Goal: Task Accomplishment & Management: Manage account settings

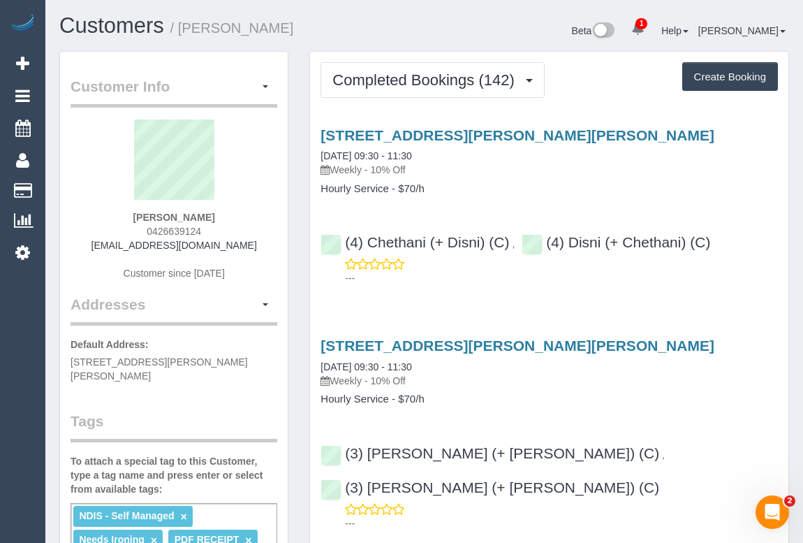
drag, startPoint x: 179, startPoint y: 216, endPoint x: 223, endPoint y: 209, distance: 44.4
click at [223, 209] on div "Mark Schurmann 0426639124 mgschurm54@hotmail.com Customer since 2022" at bounding box center [174, 206] width 207 height 175
copy strong "Mark Schurmann"
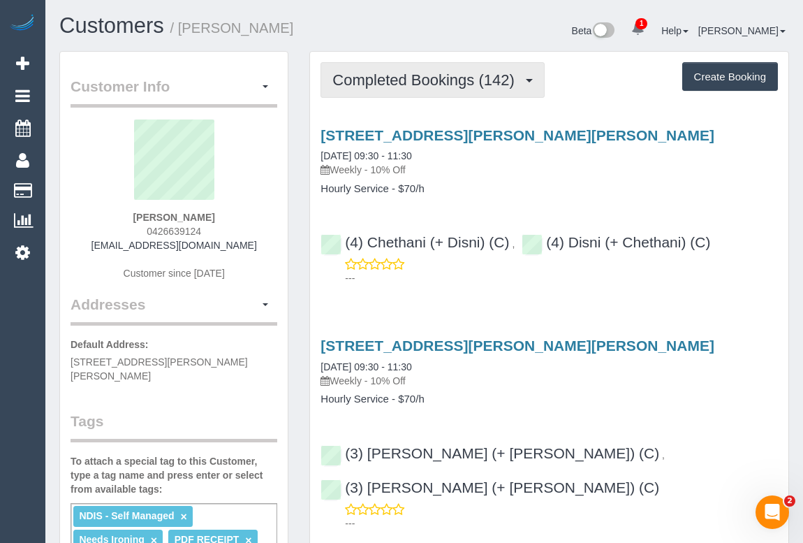
click at [401, 73] on span "Completed Bookings (142)" at bounding box center [426, 79] width 189 height 17
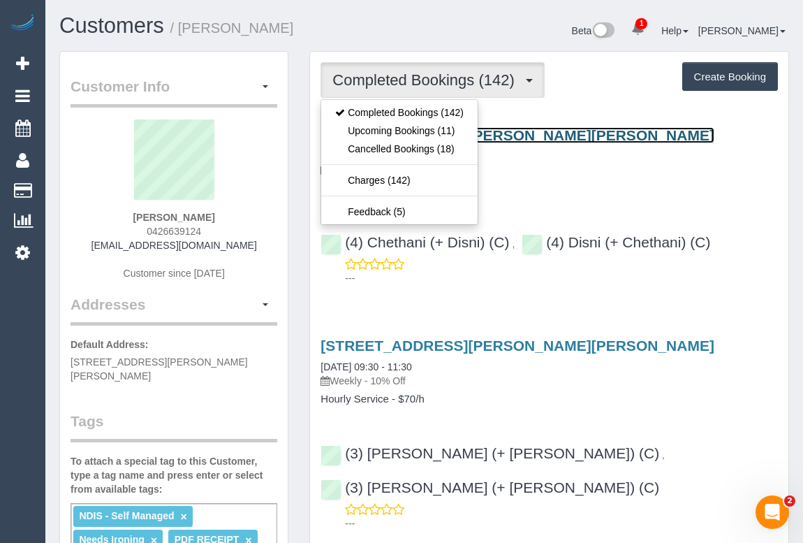
click at [501, 132] on link "17 Kardinia Road, Glen Iris, VIC 3146" at bounding box center [517, 135] width 394 height 16
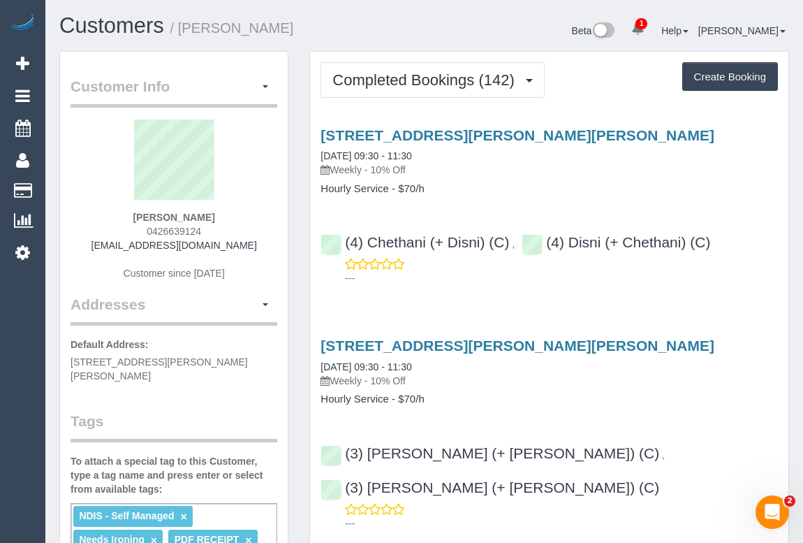
drag, startPoint x: 334, startPoint y: 165, endPoint x: 368, endPoint y: 167, distance: 33.6
click at [368, 167] on p "Weekly - 10% Off" at bounding box center [548, 170] width 457 height 14
copy p "Weekly"
drag, startPoint x: 321, startPoint y: 187, endPoint x: 389, endPoint y: 186, distance: 67.7
click at [389, 186] on h4 "Hourly Service - $70/h" at bounding box center [548, 189] width 457 height 12
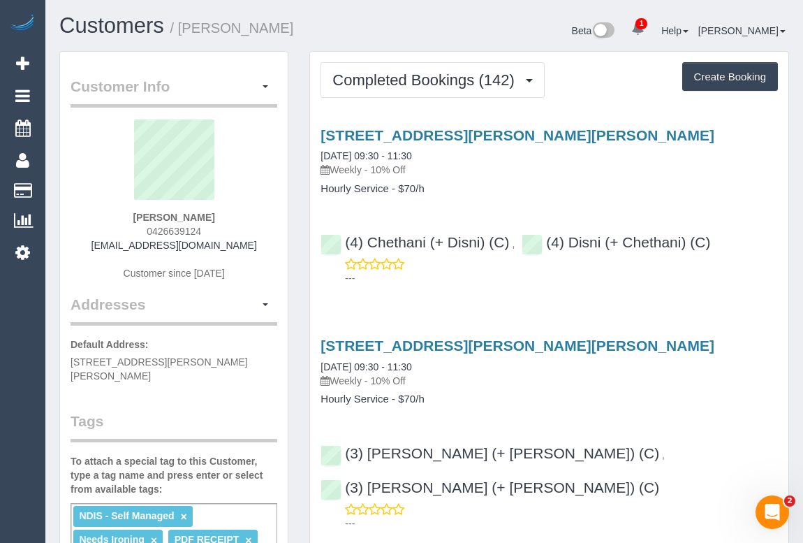
copy h4 "Hourly Service"
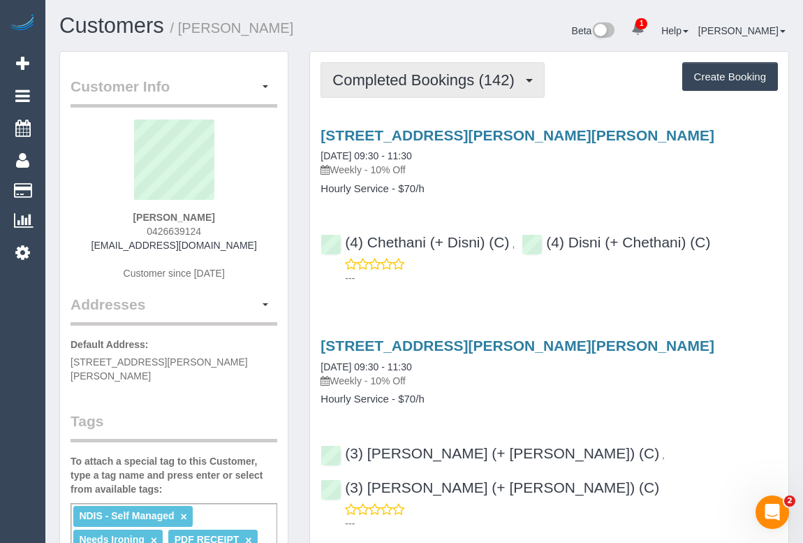
click at [381, 78] on span "Completed Bookings (142)" at bounding box center [426, 79] width 189 height 17
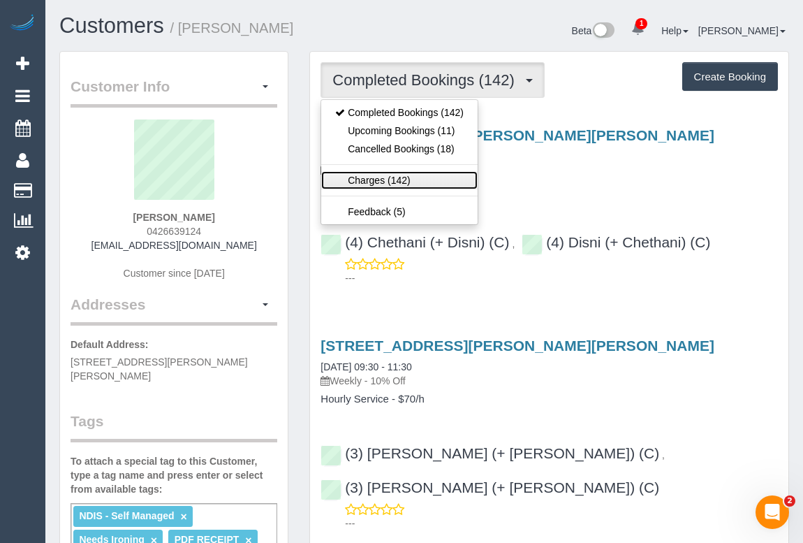
click at [367, 177] on link "Charges (142)" at bounding box center [399, 180] width 156 height 18
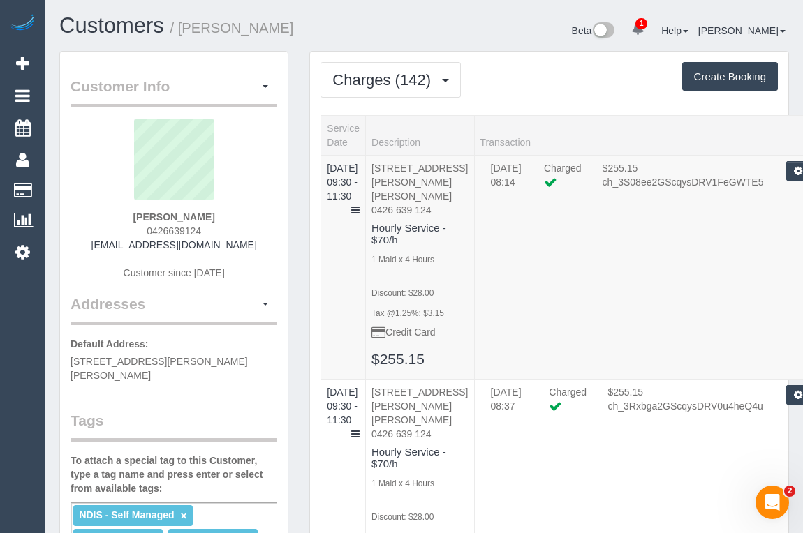
click at [471, 38] on div "Beta 1 Your Notifications You have 0 alerts × You have 1 to charge for 26/08/20…" at bounding box center [613, 32] width 376 height 37
click at [543, 351] on td "26/08/2025 08:14 Charged $255.15 ch_3S08ee2GScqysDRV1FeGWTE5 Refund Send Invoic…" at bounding box center [654, 267] width 361 height 224
click at [391, 83] on span "Charges (142)" at bounding box center [384, 79] width 105 height 17
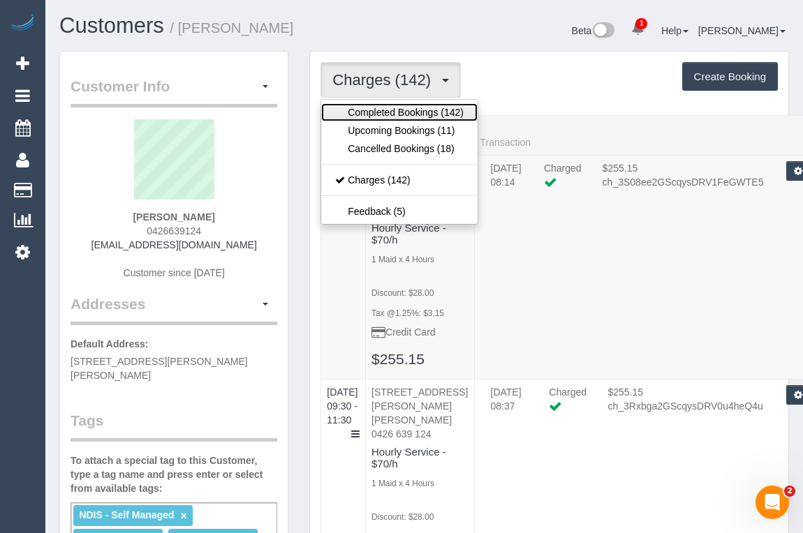
click at [390, 106] on link "Completed Bookings (142)" at bounding box center [399, 112] width 156 height 18
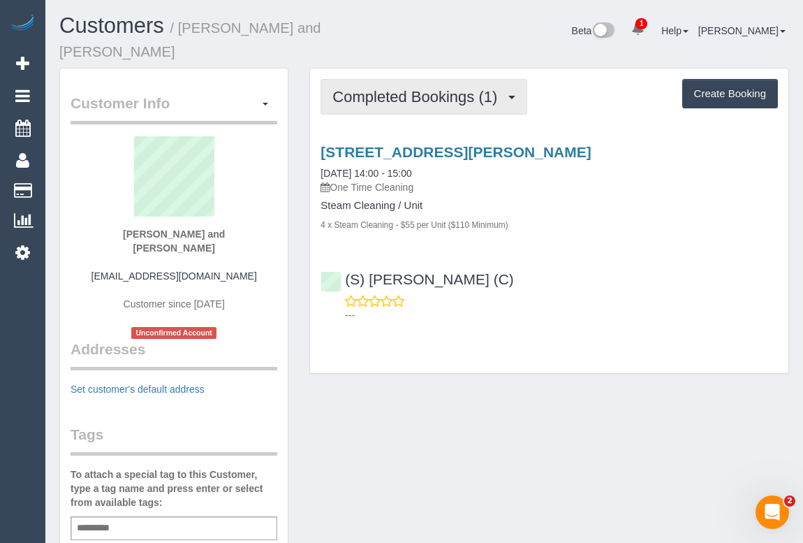
click at [414, 94] on button "Completed Bookings (1)" at bounding box center [423, 97] width 207 height 36
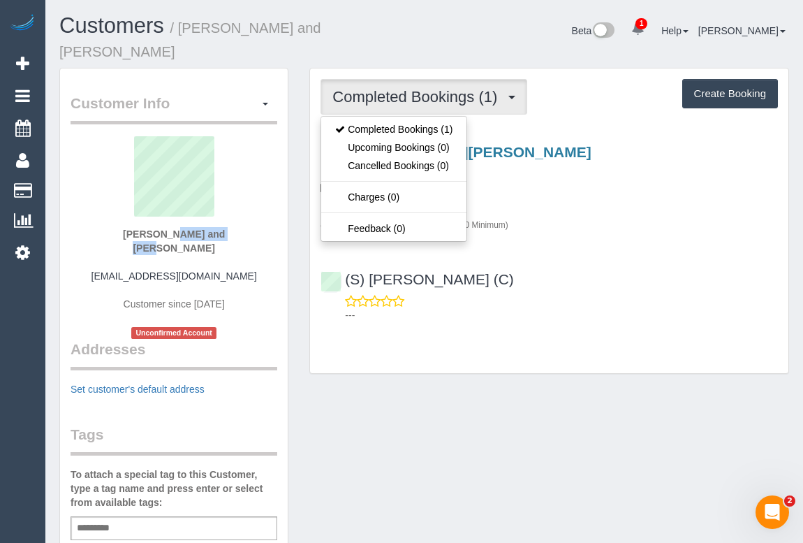
drag, startPoint x: 128, startPoint y: 214, endPoint x: 246, endPoint y: 214, distance: 117.3
click at [246, 214] on div "Josh and Tina jschabe81@gmail.com Customer since 2025 Unconfirmed Account" at bounding box center [174, 237] width 207 height 202
copy strong "Josh and Tina"
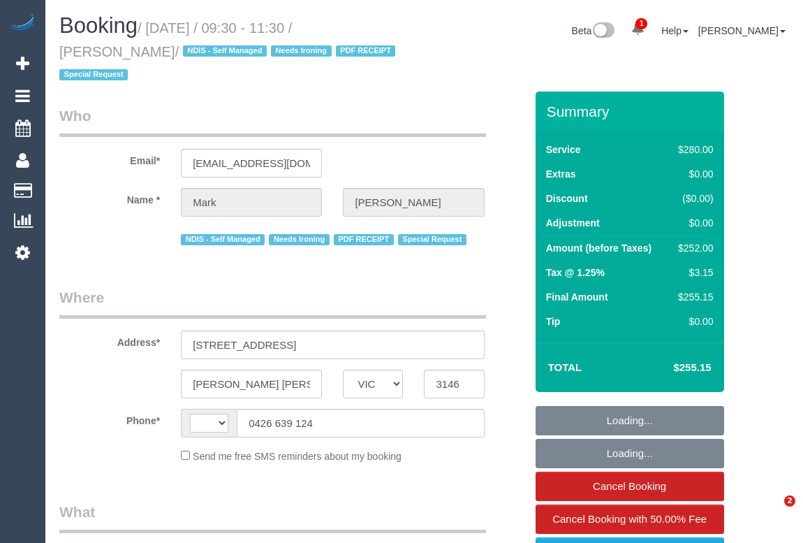
select select "VIC"
select select "object:324"
select select "string:AU"
select select "string:stripe-pm_1MF9LR2GScqysDRVNAaKuFlm"
select select "number:28"
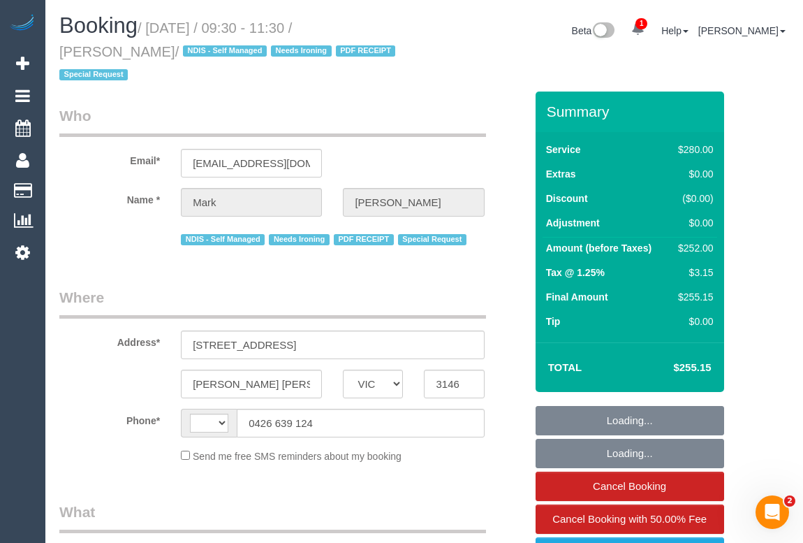
select select "number:14"
select select "number:19"
select select "number:25"
select select "number:34"
select select "number:13"
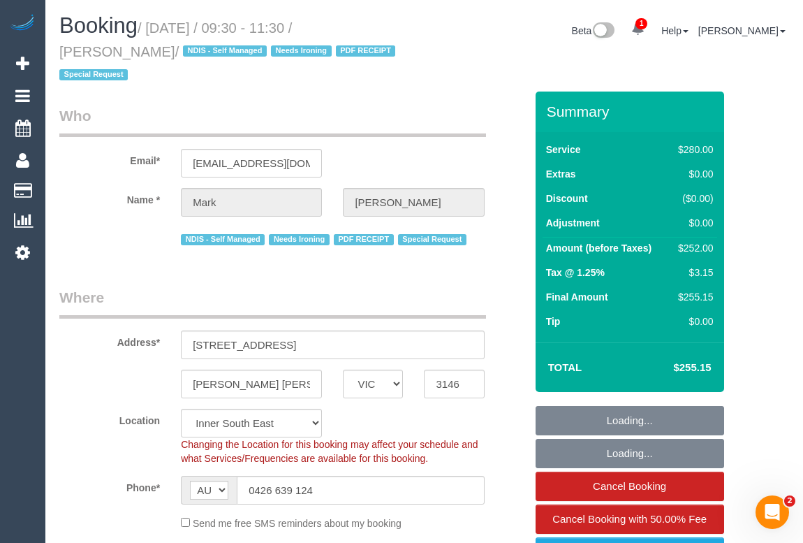
select select "240"
select select "object:1498"
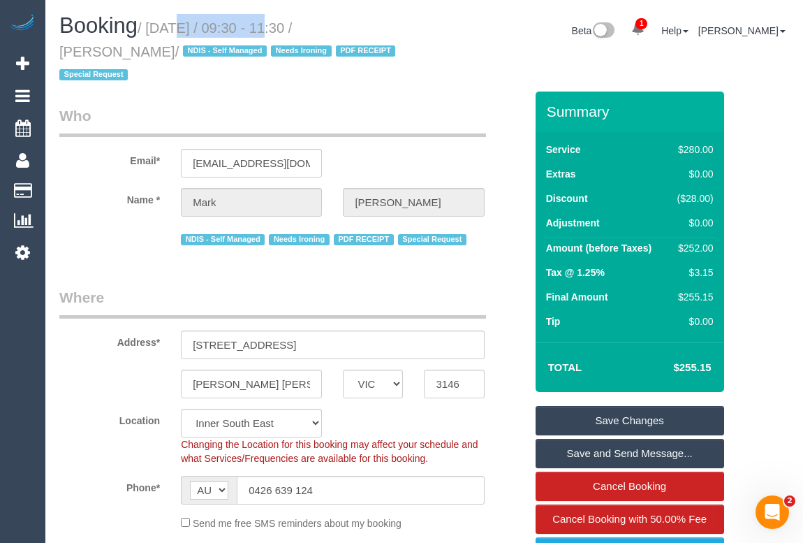
drag, startPoint x: 152, startPoint y: 24, endPoint x: 251, endPoint y: 28, distance: 99.2
click at [251, 28] on small "/ August 25, 2025 / 09:30 - 11:30 / Mark Schurmann / NDIS - Self Managed Needs …" at bounding box center [229, 51] width 340 height 63
copy small "August 25, 2025"
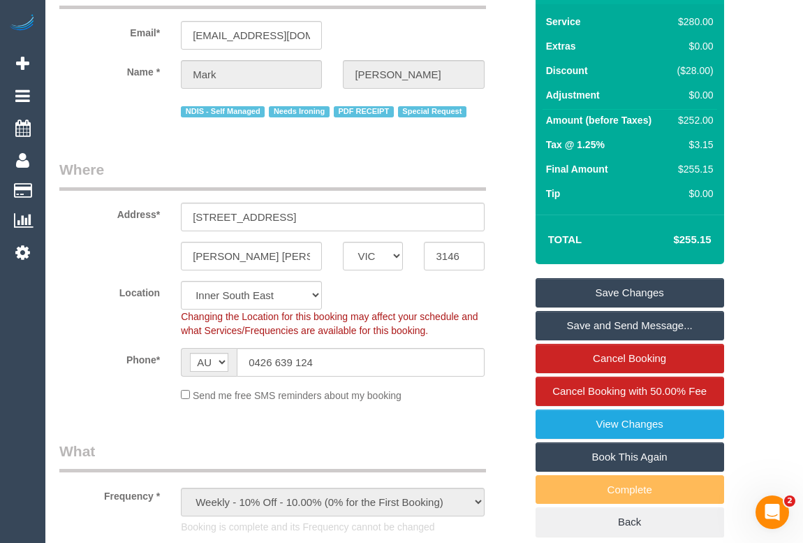
scroll to position [253, 0]
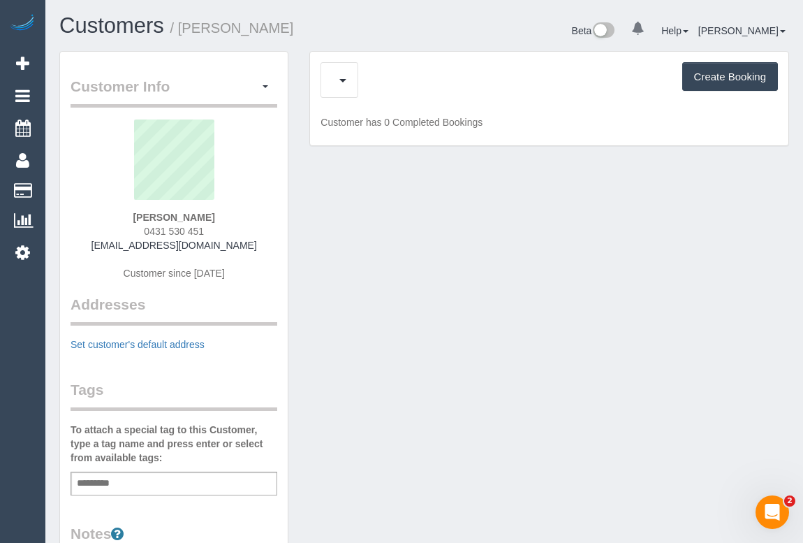
drag, startPoint x: 119, startPoint y: 244, endPoint x: 233, endPoint y: 244, distance: 113.8
click at [233, 244] on div "daniel sargent 0431 530 451 ds@ellogistics.com.au Customer since 2024" at bounding box center [174, 206] width 207 height 175
copy link "ds@ellogistics.com.au"
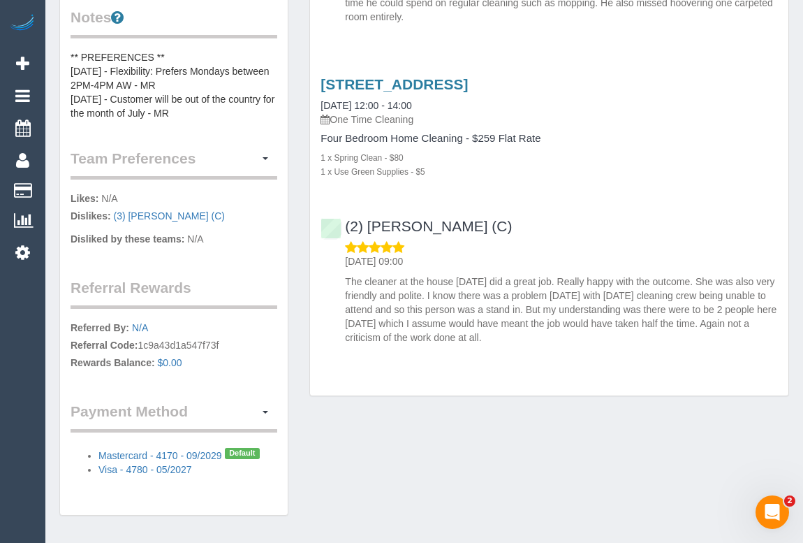
scroll to position [566, 0]
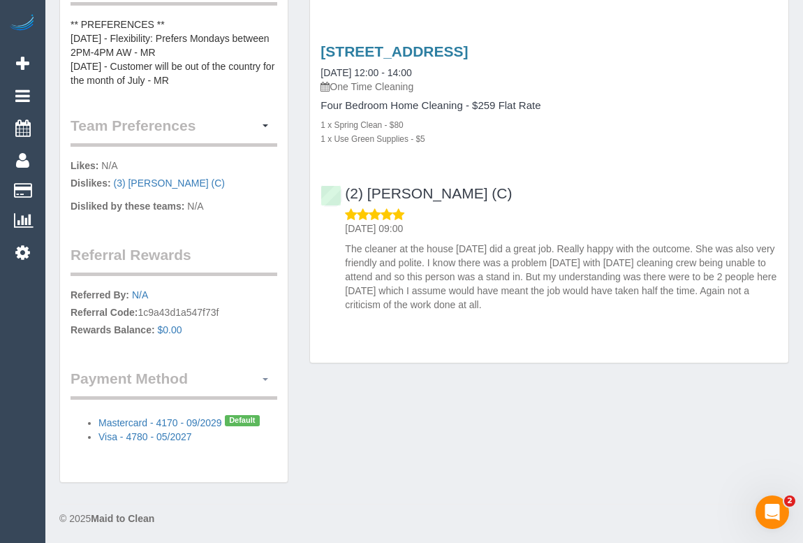
click at [264, 374] on button "button" at bounding box center [265, 379] width 24 height 22
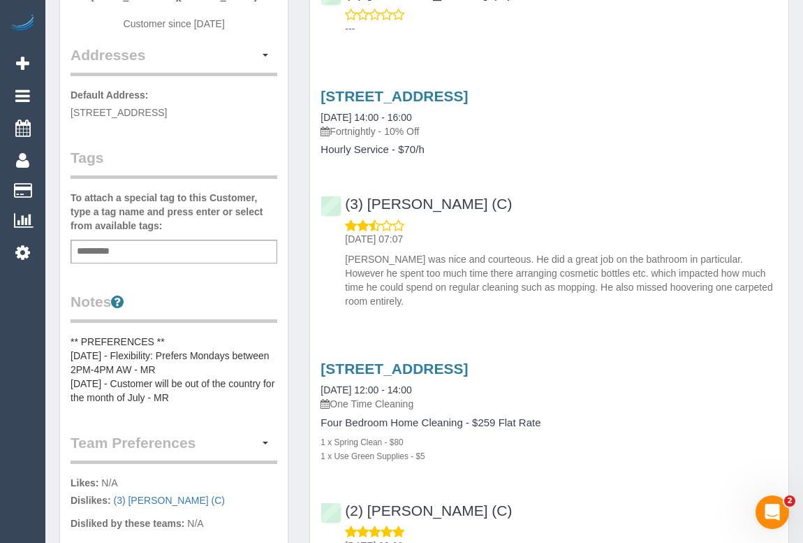
scroll to position [0, 0]
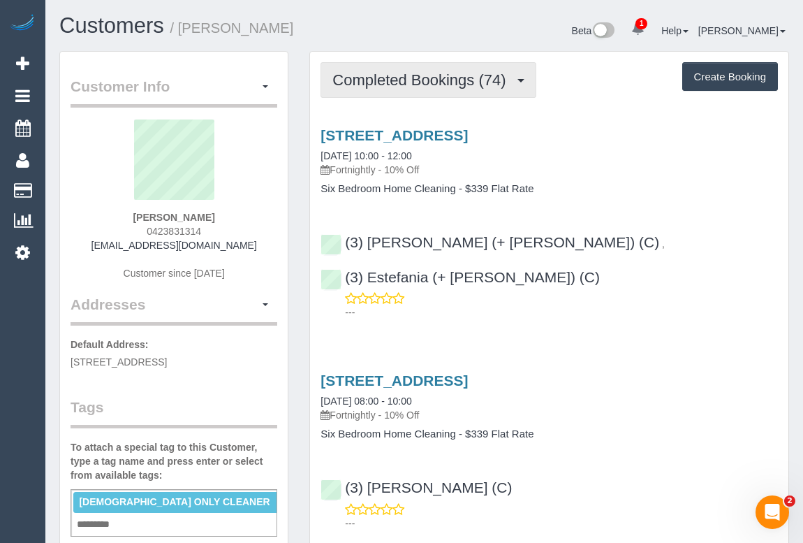
click at [378, 76] on span "Completed Bookings (74)" at bounding box center [422, 79] width 180 height 17
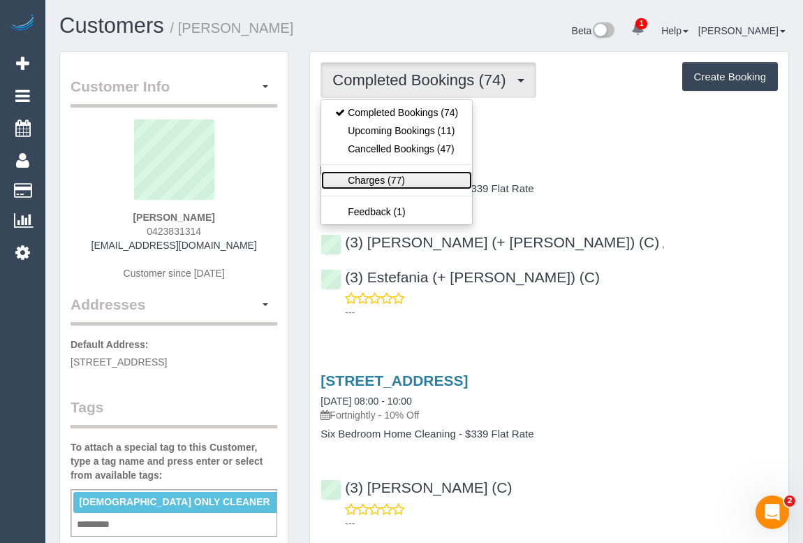
click at [371, 174] on link "Charges (77)" at bounding box center [396, 180] width 151 height 18
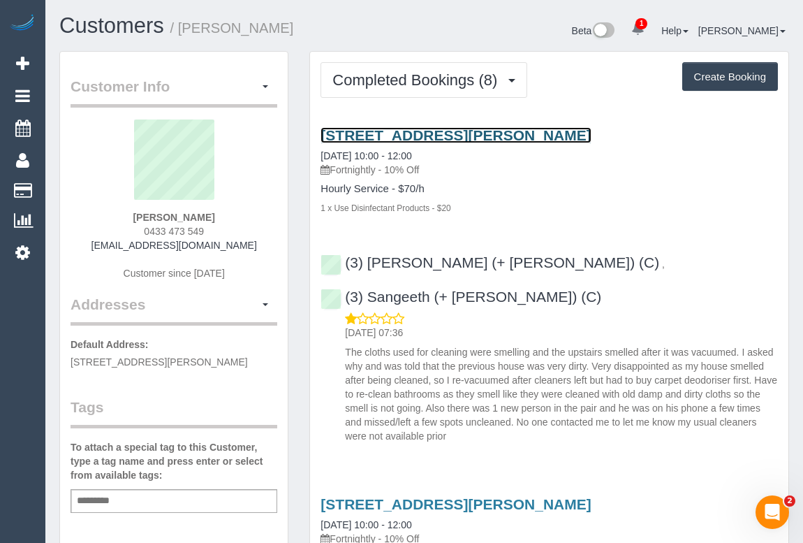
click at [443, 132] on link "[STREET_ADDRESS][PERSON_NAME]" at bounding box center [455, 135] width 270 height 16
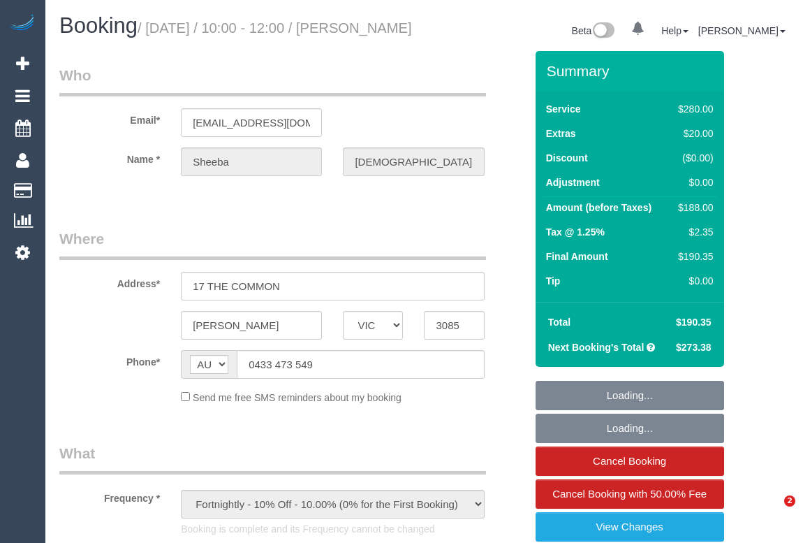
select select "VIC"
select select "string:stripe-pm_1RF98G2GScqysDRV8AJmCJlU"
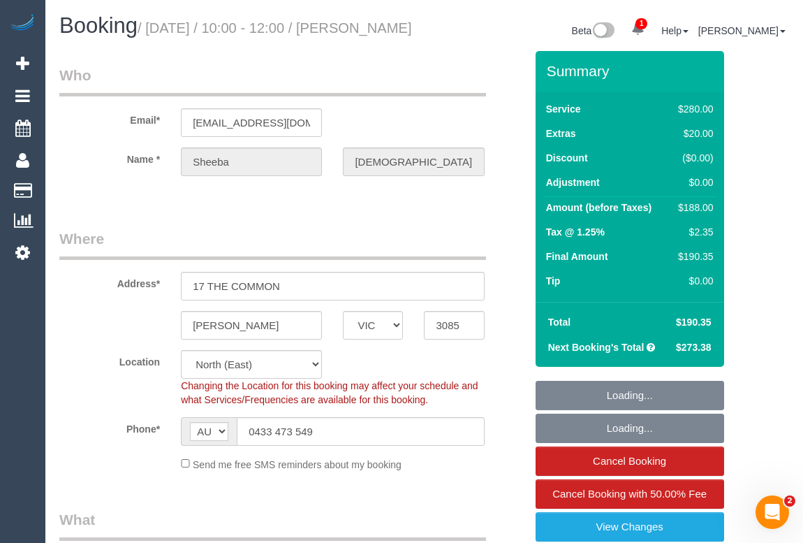
select select "object:560"
select select "2"
select select "number:27"
select select "number:14"
select select "number:19"
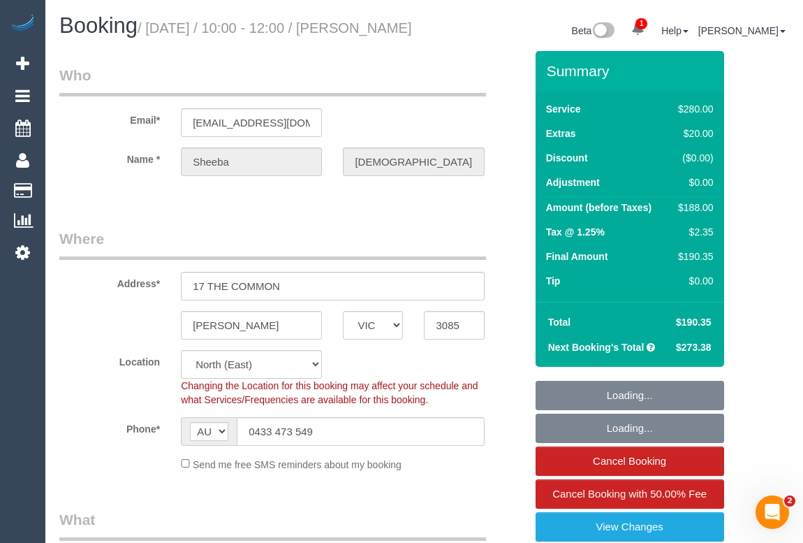
select select "number:24"
select select "number:35"
select select "number:11"
select select "spot1"
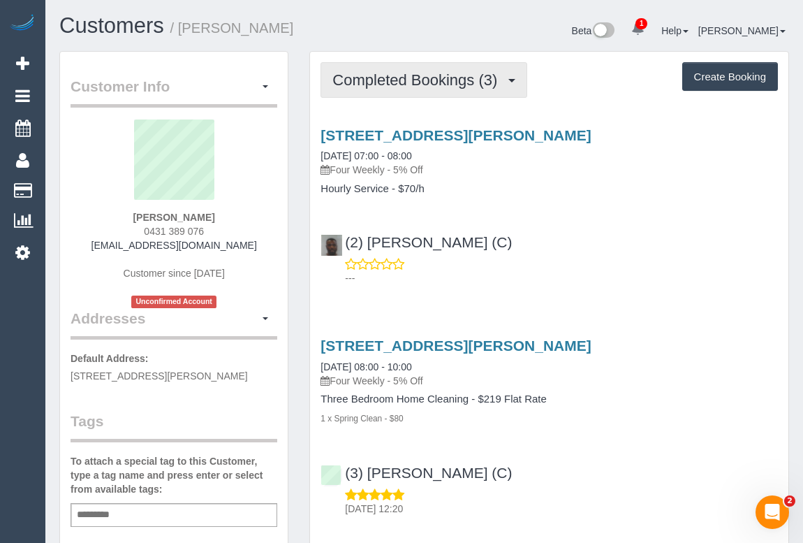
click at [388, 86] on span "Completed Bookings (3)" at bounding box center [418, 79] width 172 height 17
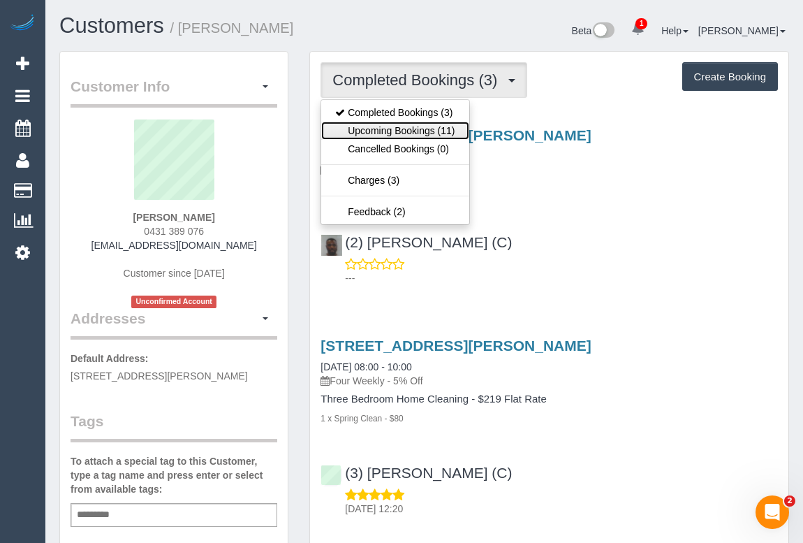
click at [388, 130] on link "Upcoming Bookings (11)" at bounding box center [394, 130] width 147 height 18
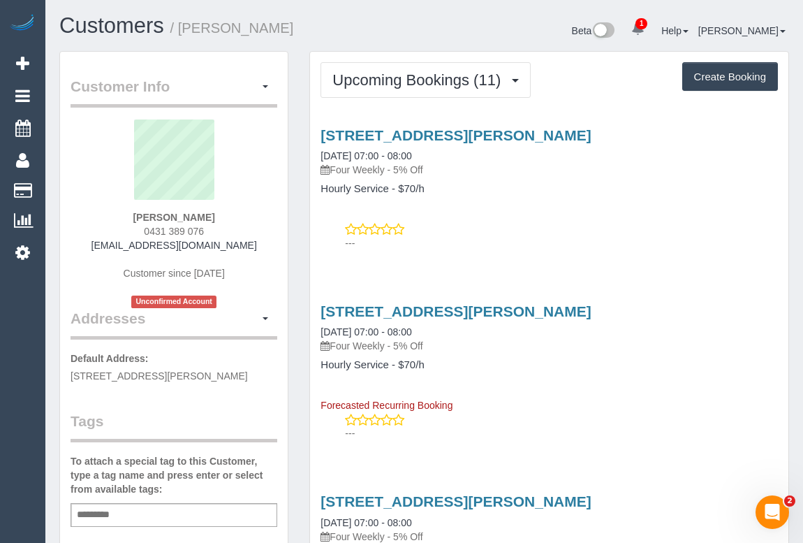
drag, startPoint x: 138, startPoint y: 226, endPoint x: 237, endPoint y: 226, distance: 99.1
click at [237, 226] on div "Vicki Hildebrand 0431 389 076 vickijh@tpg.com.au Customer since 2024 Unconfirme…" at bounding box center [174, 213] width 207 height 189
copy span "0431 389 076"
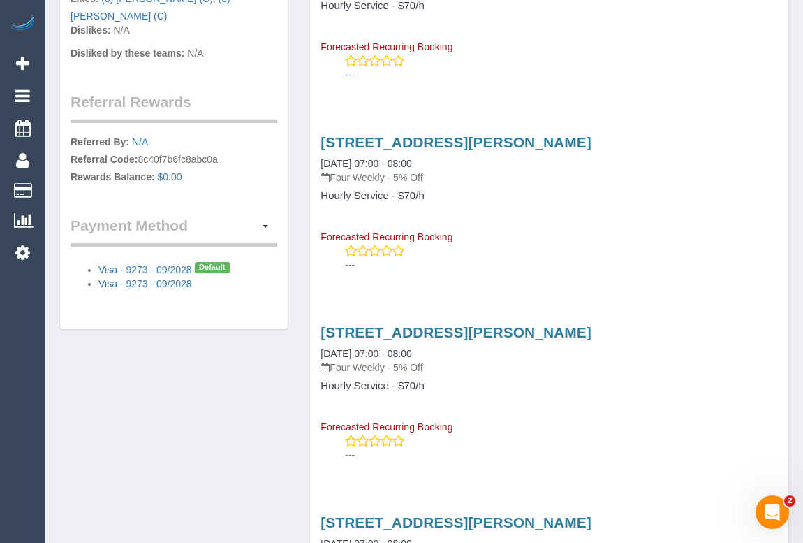
scroll to position [952, 0]
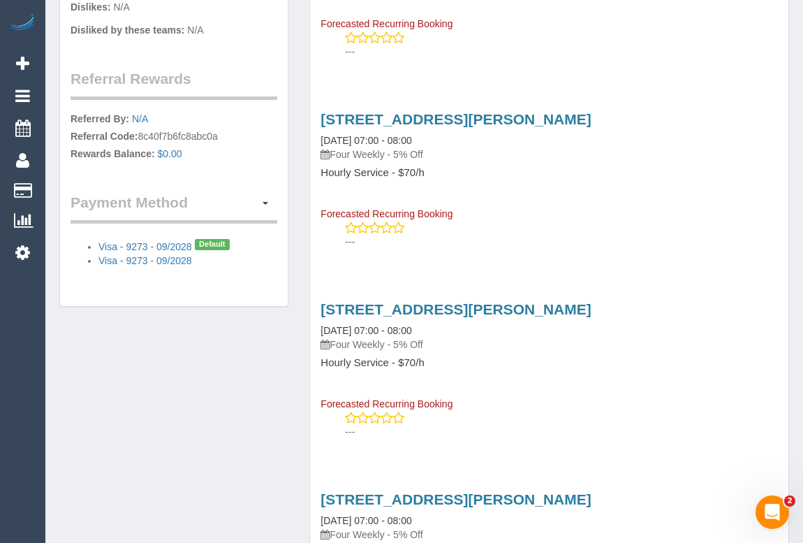
click at [216, 371] on div "Customer Info Edit Contact Info Send Message Email Preferences Special Sales Ta…" at bounding box center [424, 181] width 751 height 2165
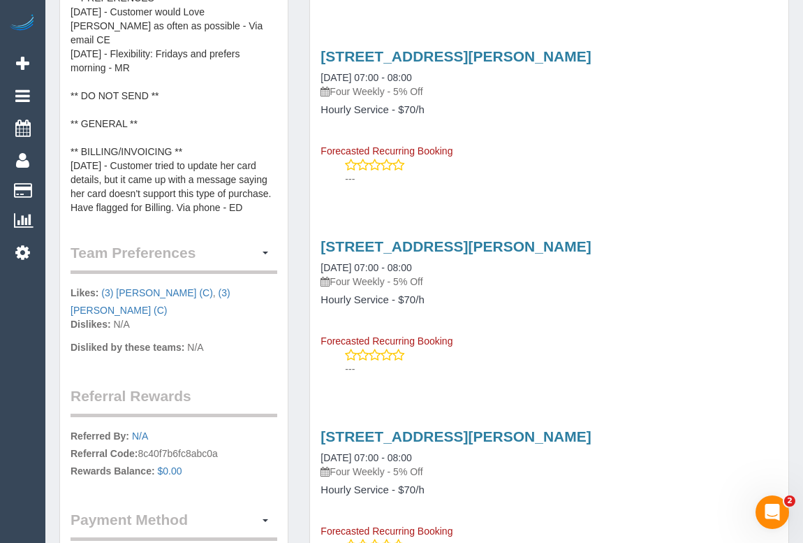
scroll to position [888, 0]
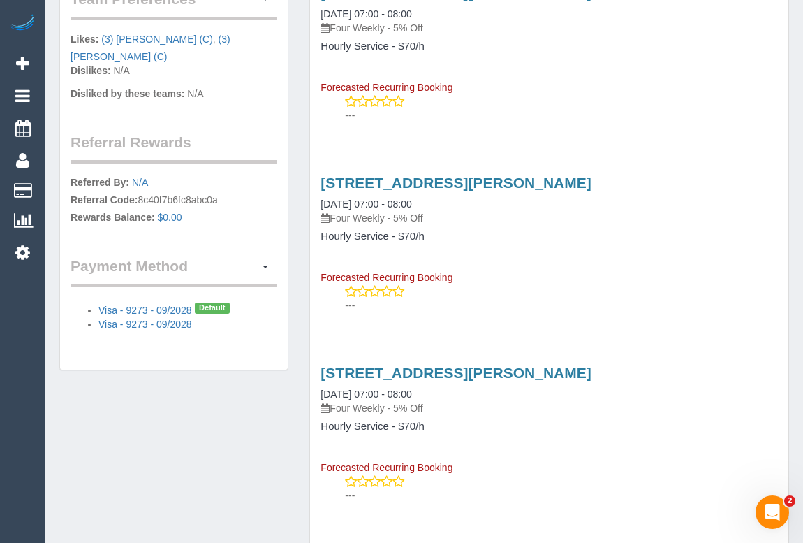
click at [175, 445] on div "Customer Info Edit Contact Info Send Message Email Preferences Special Sales Ta…" at bounding box center [424, 245] width 751 height 2165
click at [260, 256] on button "button" at bounding box center [265, 267] width 24 height 22
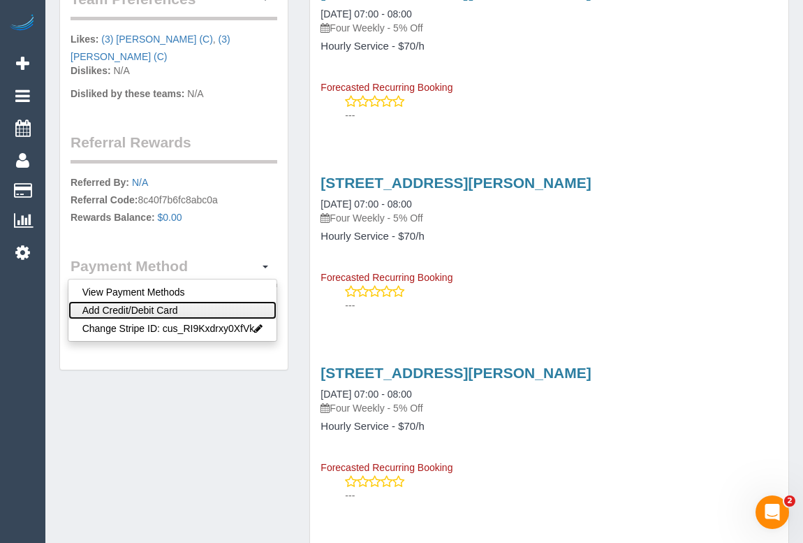
click at [156, 301] on link "Add Credit/Debit Card" at bounding box center [172, 310] width 209 height 18
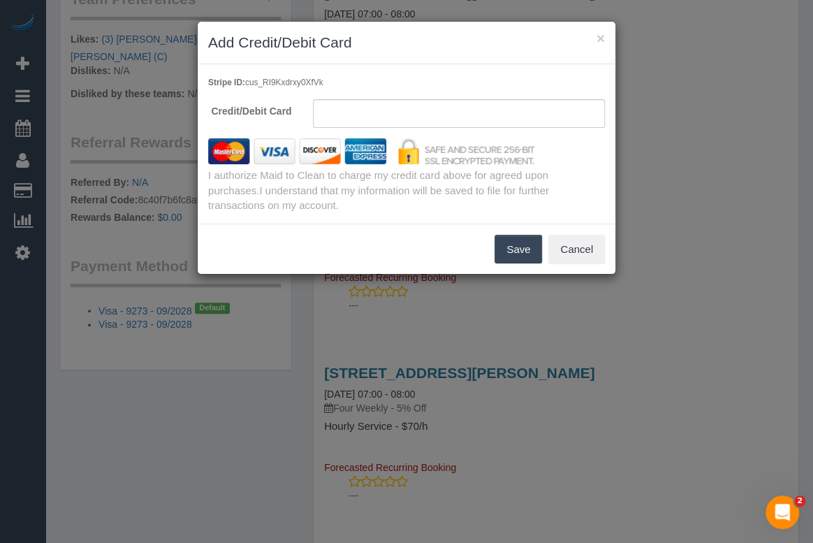
drag, startPoint x: 395, startPoint y: 36, endPoint x: 510, endPoint y: 48, distance: 115.1
click at [510, 48] on h3 "Add Credit/Debit Card" at bounding box center [406, 42] width 397 height 21
click at [524, 252] on button "Save" at bounding box center [517, 249] width 47 height 29
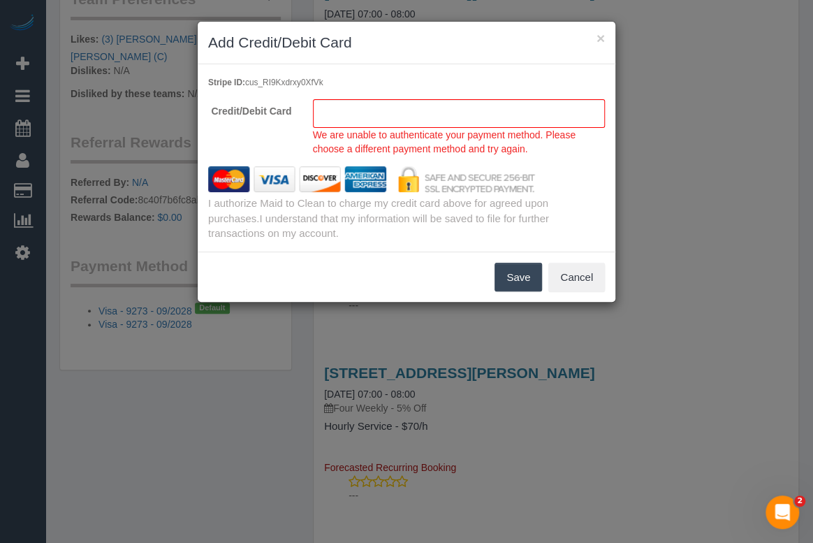
click at [516, 276] on button "Save" at bounding box center [517, 277] width 47 height 29
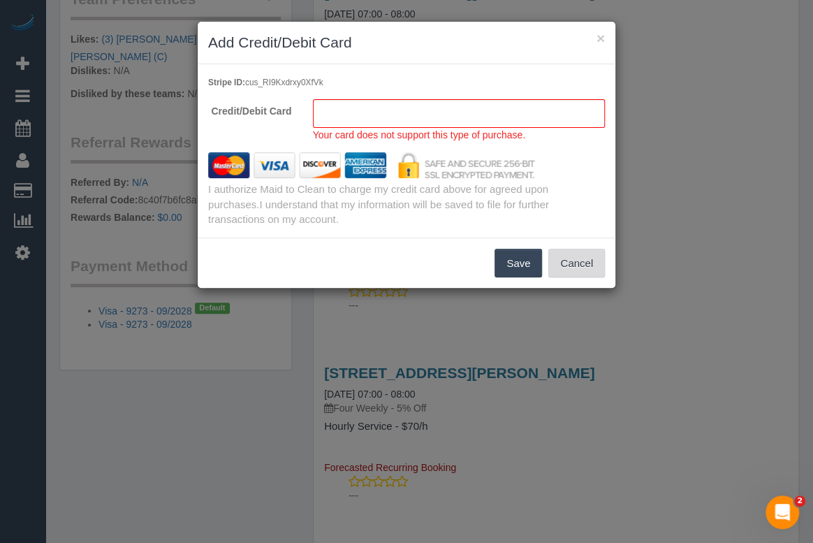
click at [566, 269] on button "Cancel" at bounding box center [576, 263] width 57 height 29
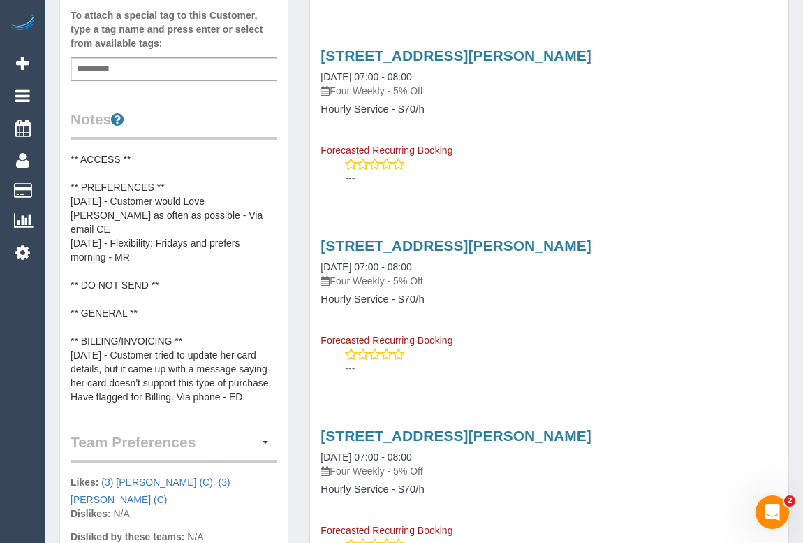
scroll to position [571, 0]
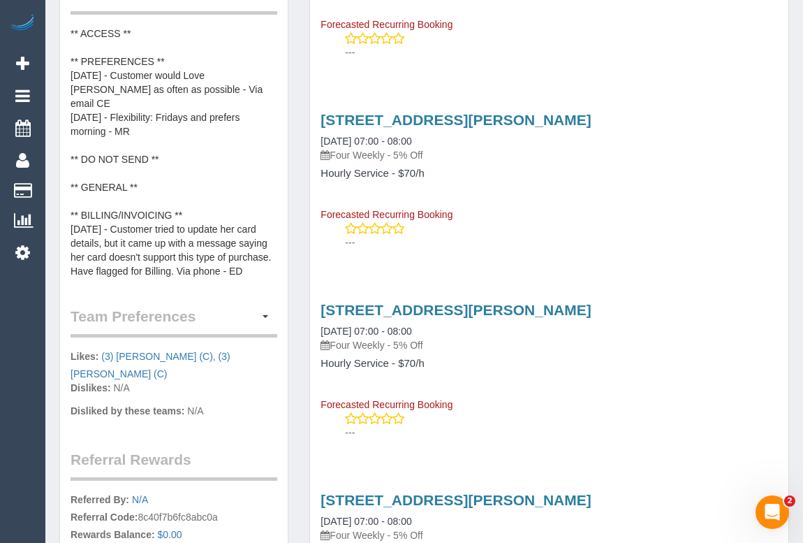
click at [197, 193] on pre "** ACCESS ** ** PREFERENCES ** 11/07/2025 - Customer would Love Om Goyani as of…" at bounding box center [174, 152] width 207 height 251
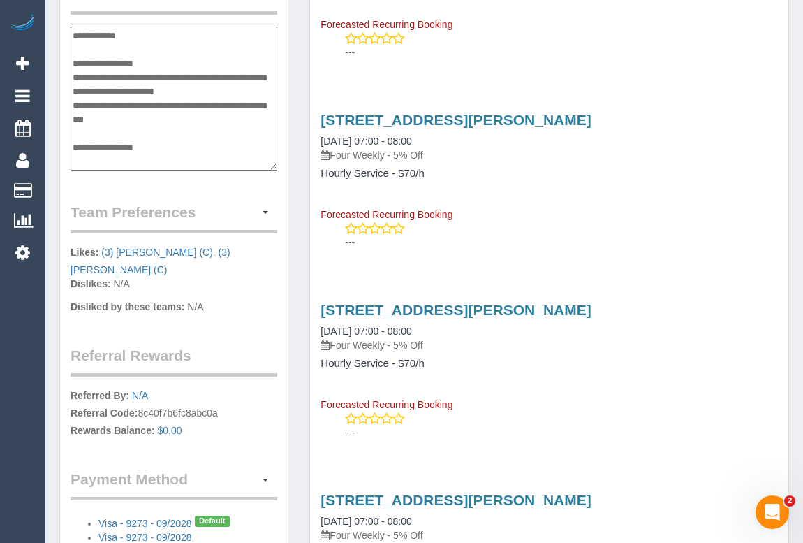
scroll to position [112, 0]
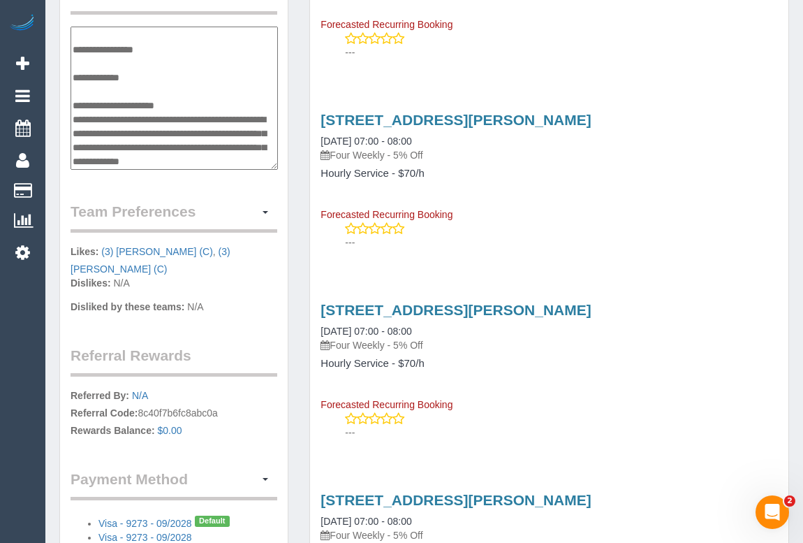
click at [194, 86] on textarea "**********" at bounding box center [174, 99] width 207 height 144
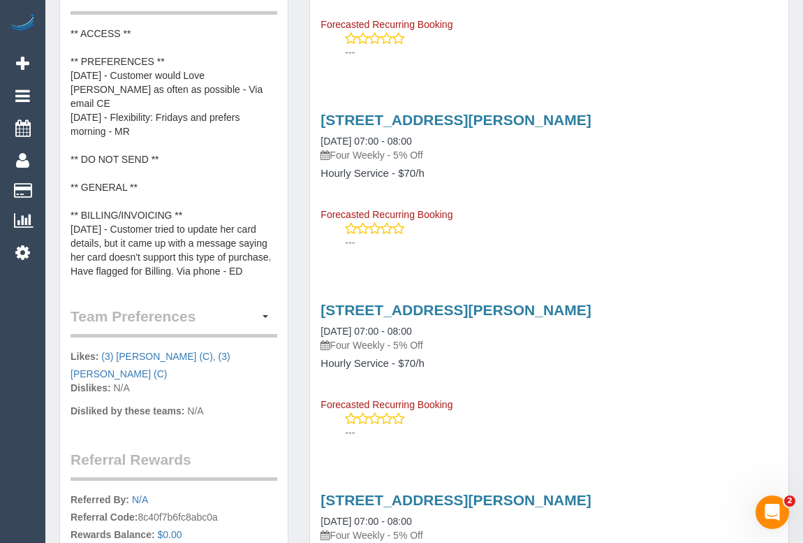
click at [186, 206] on pre "** ACCESS ** ** PREFERENCES ** 11/07/2025 - Customer would Love Om Goyani as of…" at bounding box center [174, 152] width 207 height 251
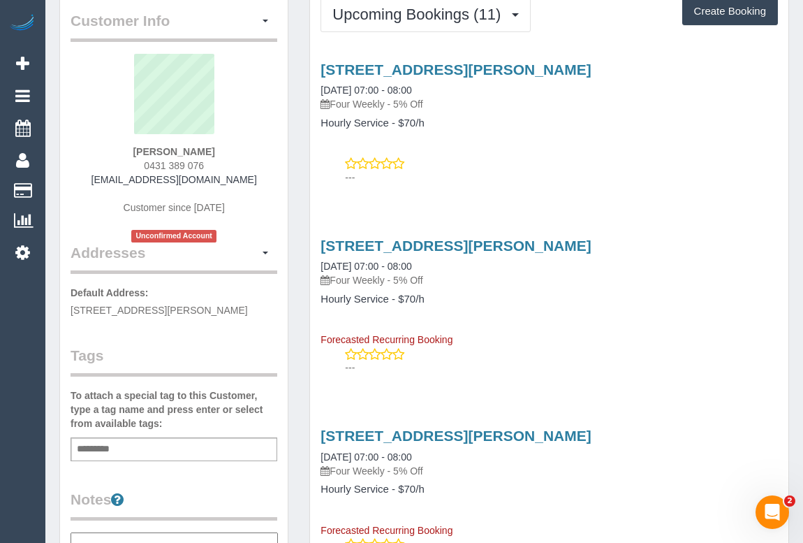
scroll to position [126, 0]
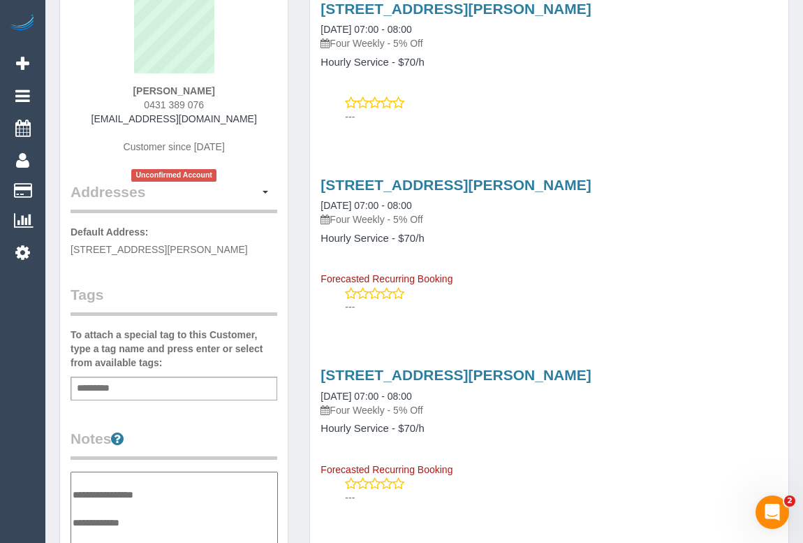
click at [126, 388] on div "Add a tag" at bounding box center [174, 388] width 207 height 24
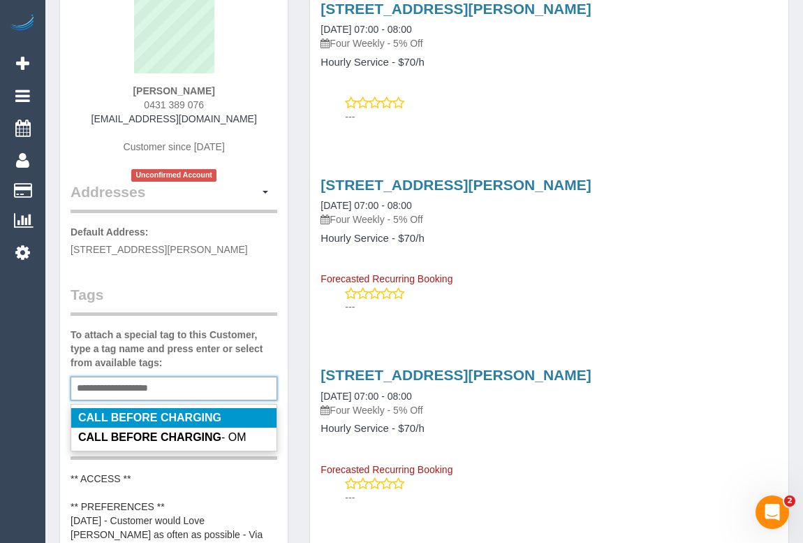
type input "**********"
click at [128, 413] on em "CALL BEFORE CHARGING" at bounding box center [149, 417] width 143 height 12
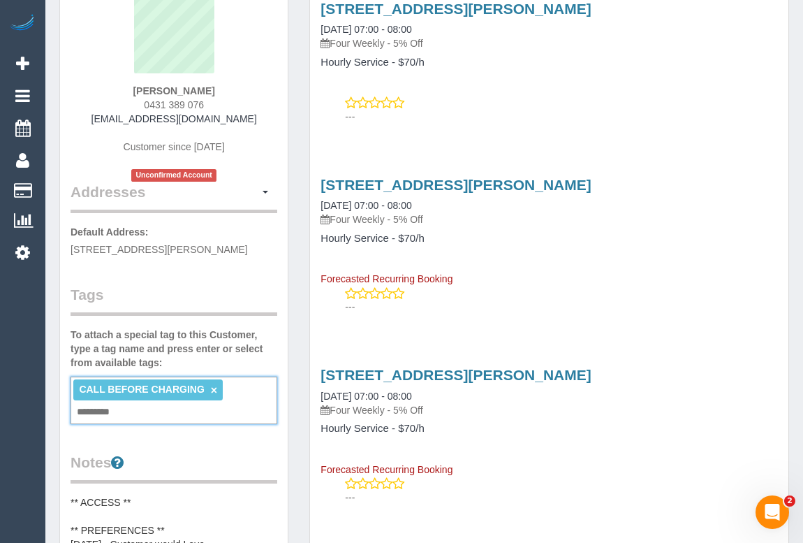
click at [285, 226] on div "Customer Info Edit Contact Info Send Message Email Preferences Special Sales Ta…" at bounding box center [174, 540] width 228 height 1230
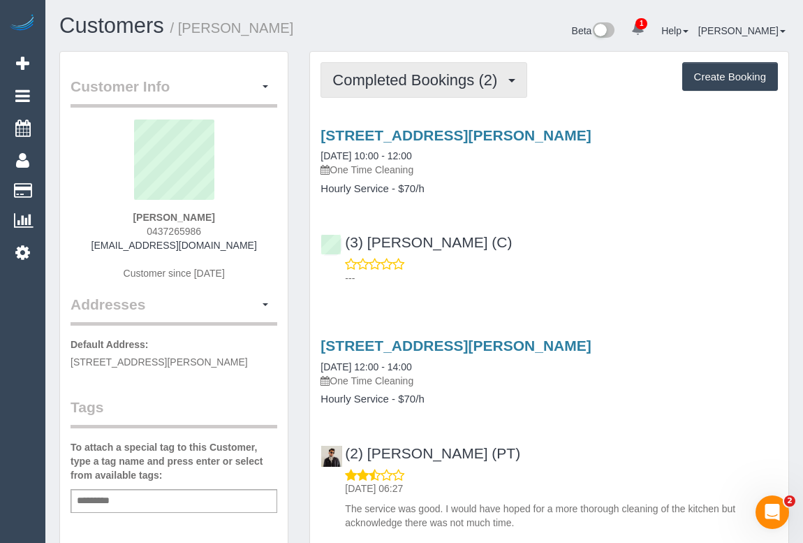
click at [394, 76] on span "Completed Bookings (2)" at bounding box center [418, 79] width 172 height 17
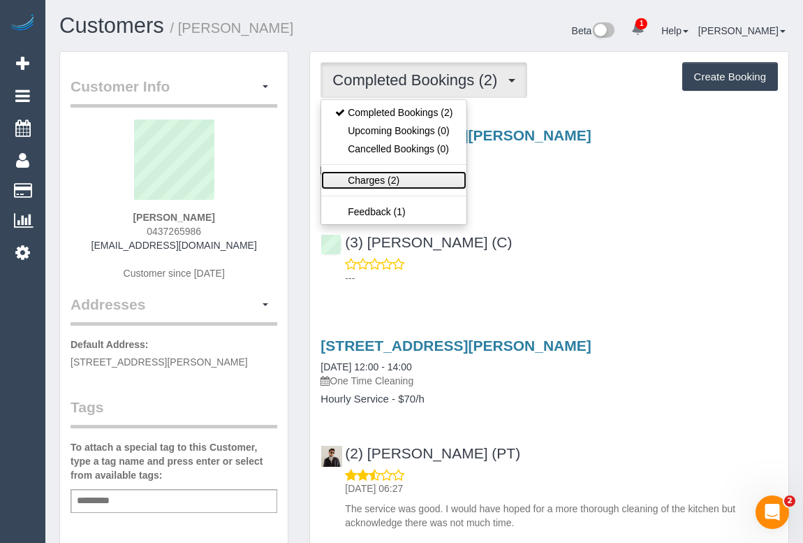
click at [370, 182] on link "Charges (2)" at bounding box center [393, 180] width 145 height 18
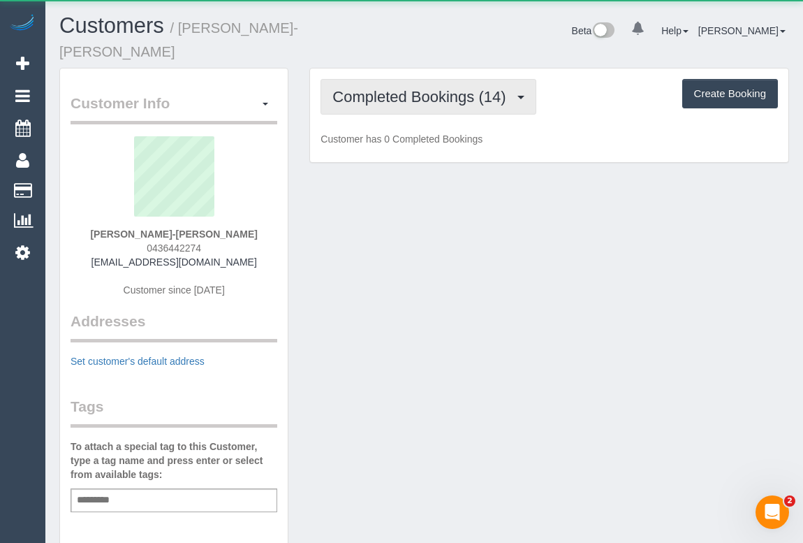
click at [436, 88] on span "Completed Bookings (14)" at bounding box center [422, 96] width 180 height 17
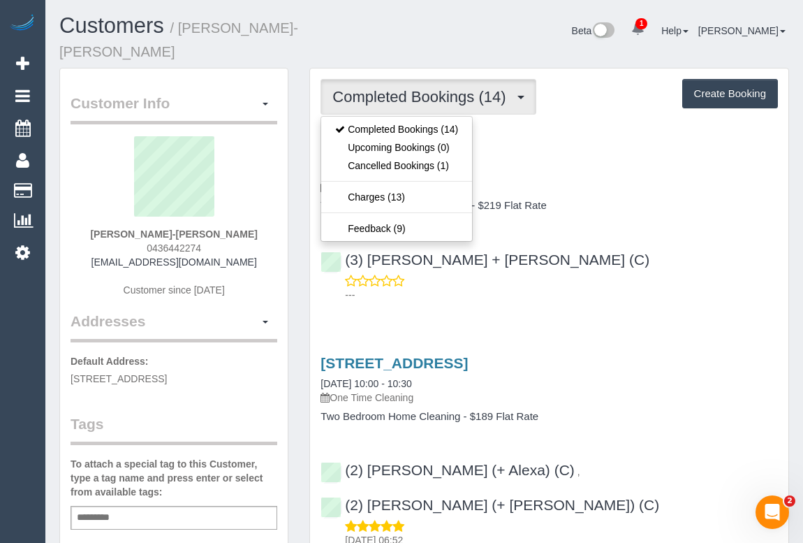
click at [618, 239] on div "(3) Gurdeep + Kamalpreet (C) ---" at bounding box center [549, 270] width 478 height 63
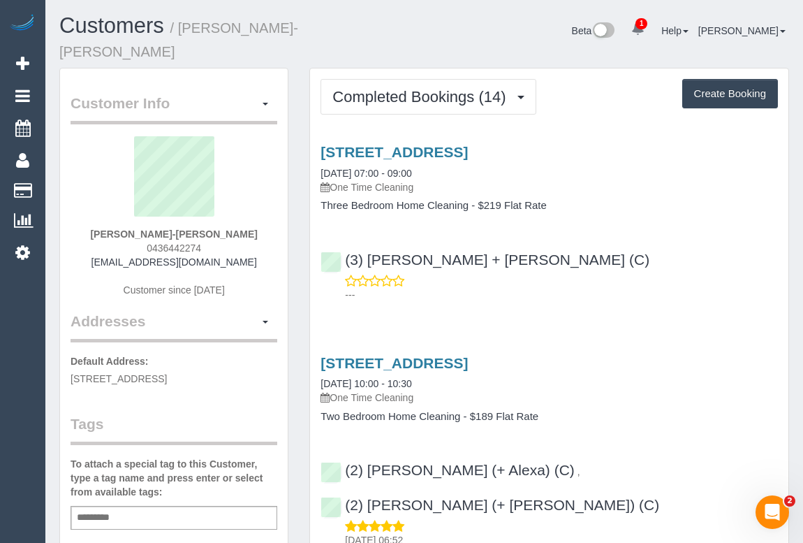
click at [633, 216] on div "11/201-207 Barkly Street, 11, Brunswick, VIC 3056 21/08/2025 07:00 - 09:00 One …" at bounding box center [549, 220] width 478 height 176
click at [620, 274] on div "---" at bounding box center [548, 288] width 457 height 28
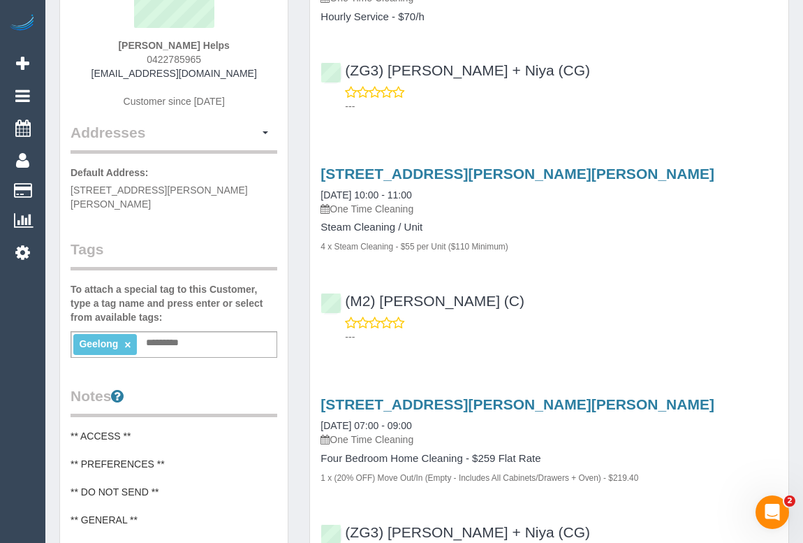
scroll to position [190, 0]
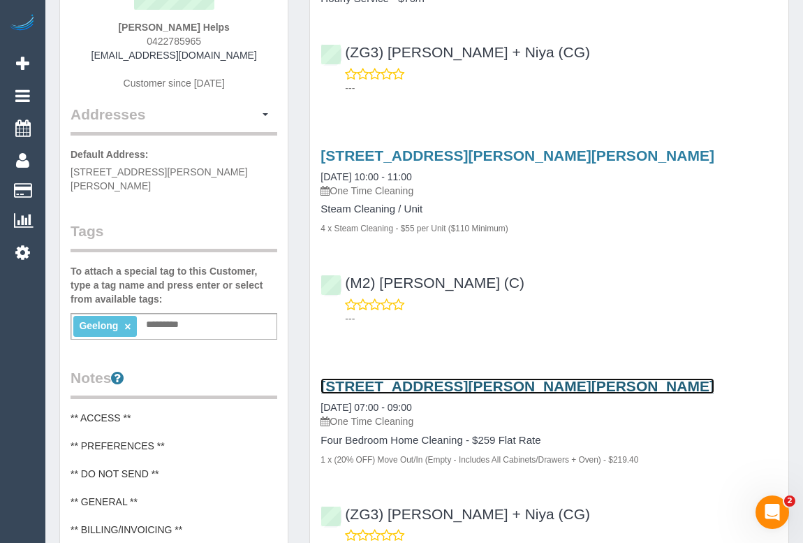
click at [527, 384] on link "[STREET_ADDRESS][PERSON_NAME][PERSON_NAME]" at bounding box center [517, 386] width 394 height 16
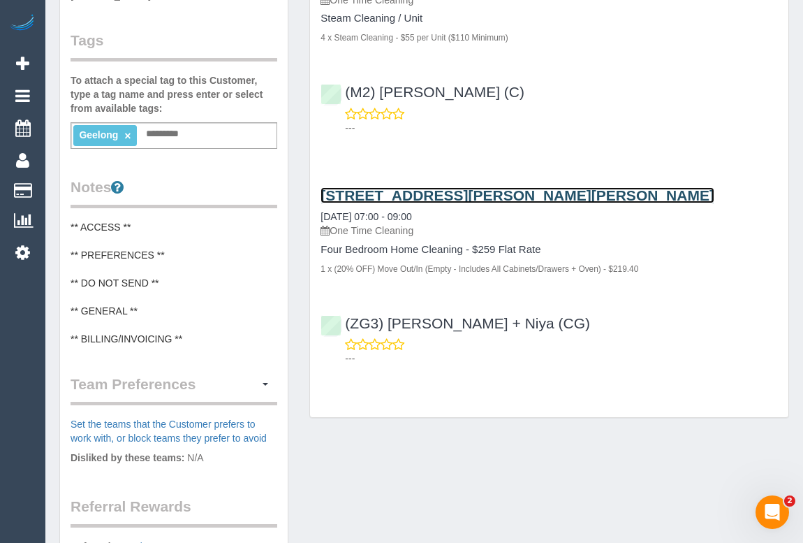
scroll to position [63, 0]
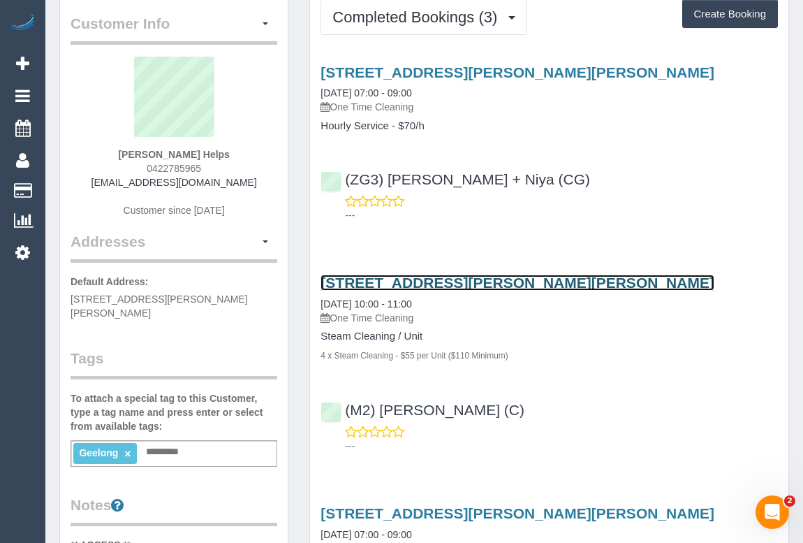
click at [437, 282] on link "[STREET_ADDRESS][PERSON_NAME][PERSON_NAME]" at bounding box center [517, 282] width 394 height 16
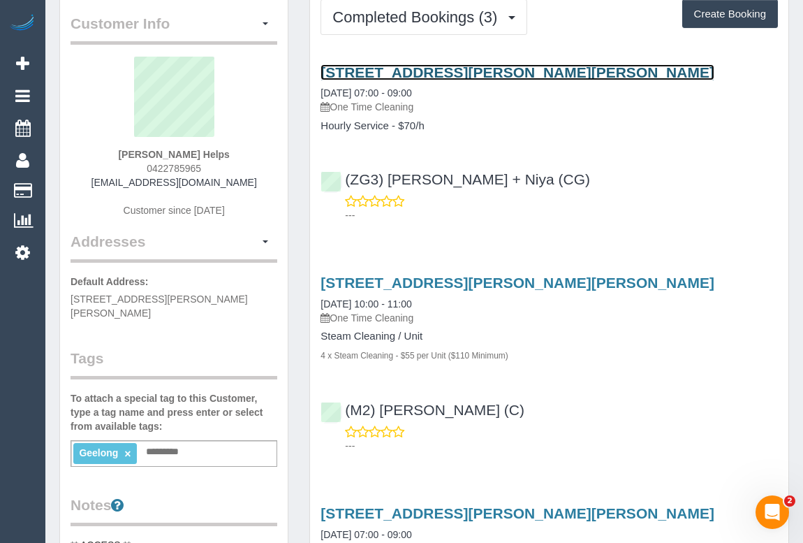
click at [437, 70] on link "[STREET_ADDRESS][PERSON_NAME][PERSON_NAME]" at bounding box center [517, 72] width 394 height 16
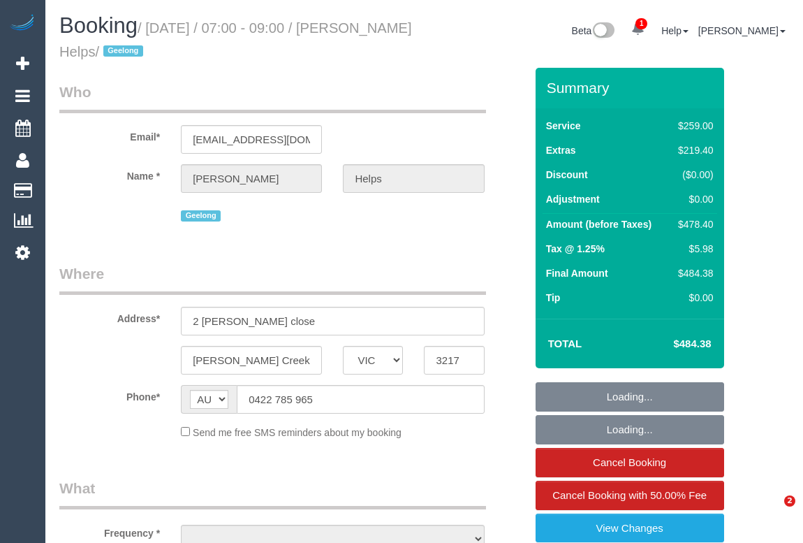
select select "VIC"
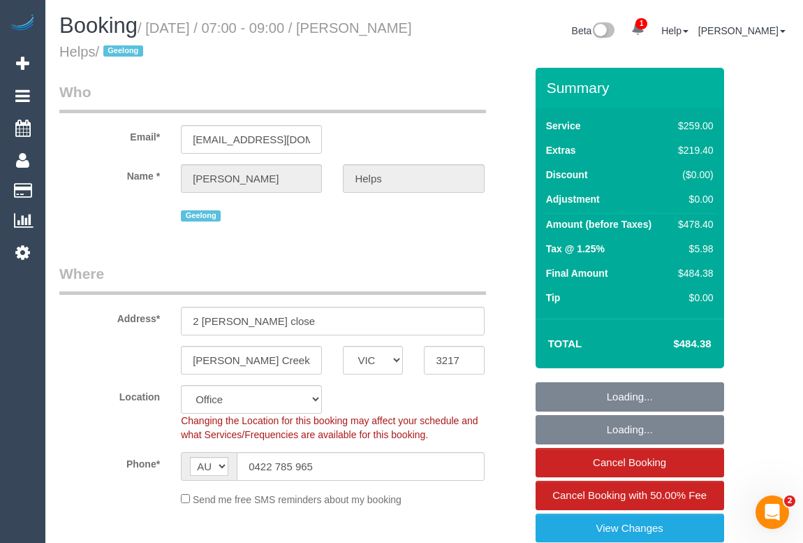
select select "object:746"
select select "number:28"
select select "number:14"
select select "number:18"
select select "number:24"
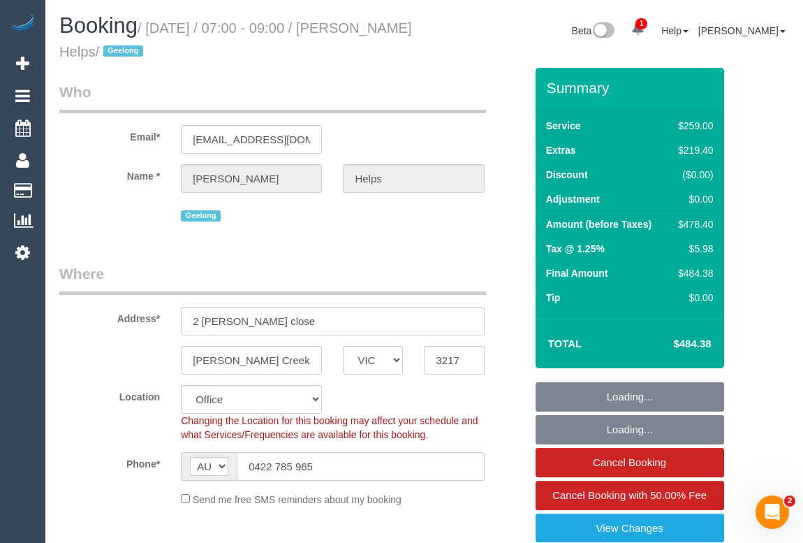
select select "number:26"
select select "string:stripe-pm_1RuRpc2GScqysDRVkztFHtLl"
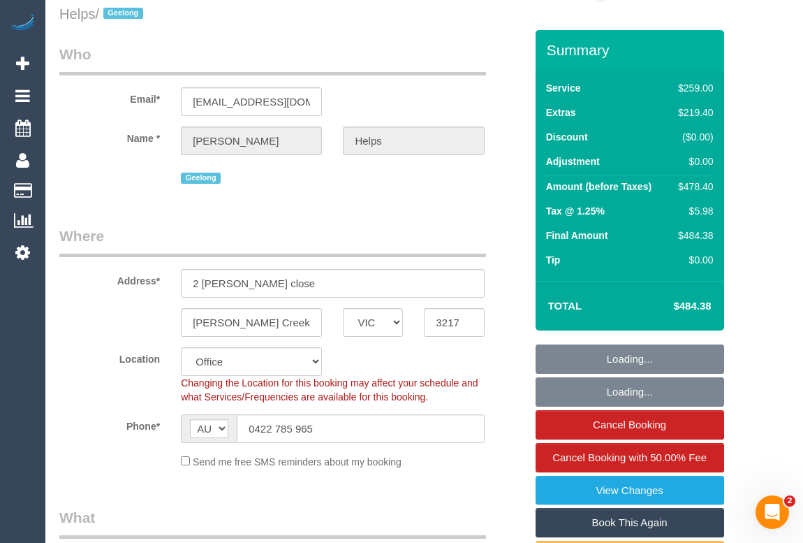
select select "object:2151"
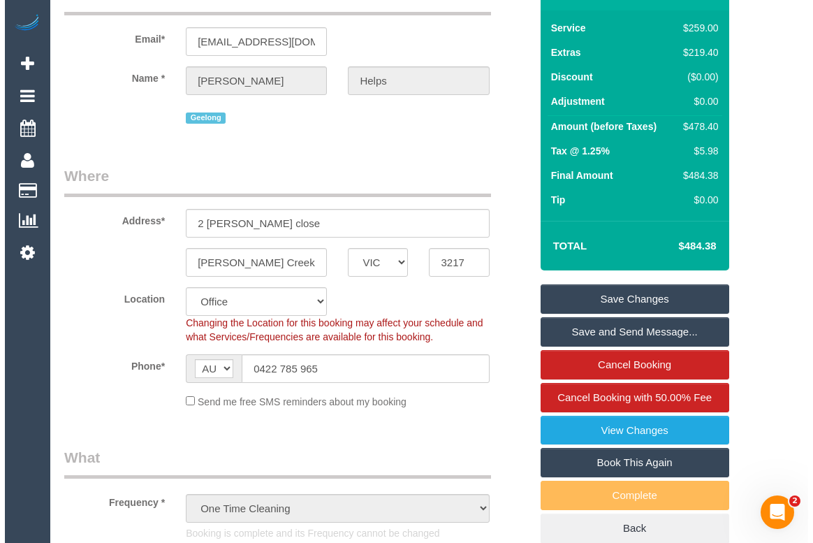
scroll to position [63, 0]
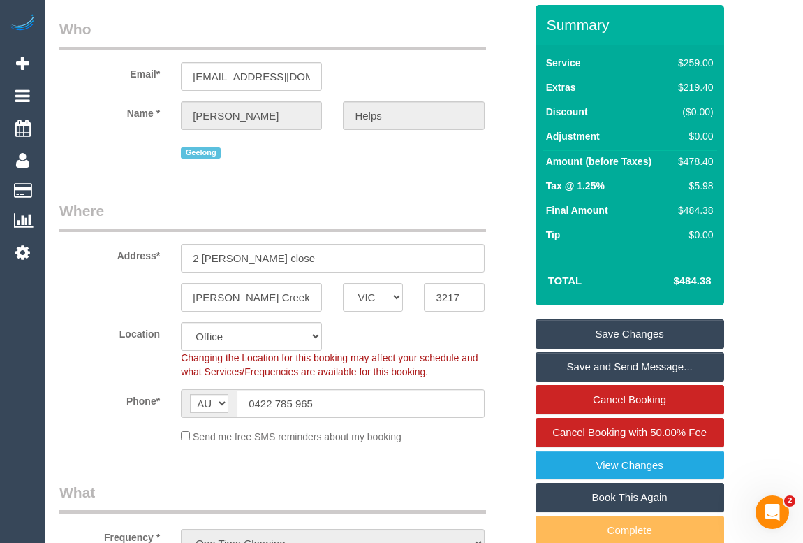
click at [614, 366] on link "Save and Send Message..." at bounding box center [630, 366] width 189 height 29
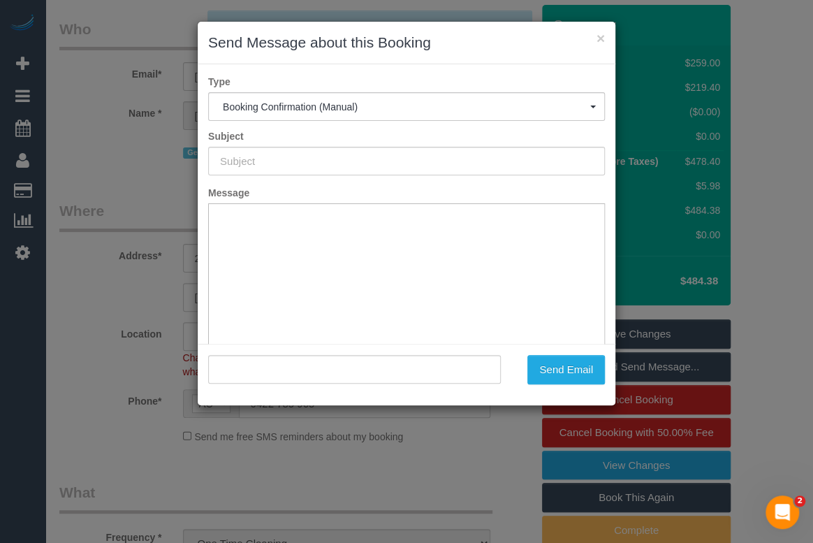
type input "Booking Confirmed"
type input ""[PERSON_NAME] Helps" <[EMAIL_ADDRESS][DOMAIN_NAME]>"
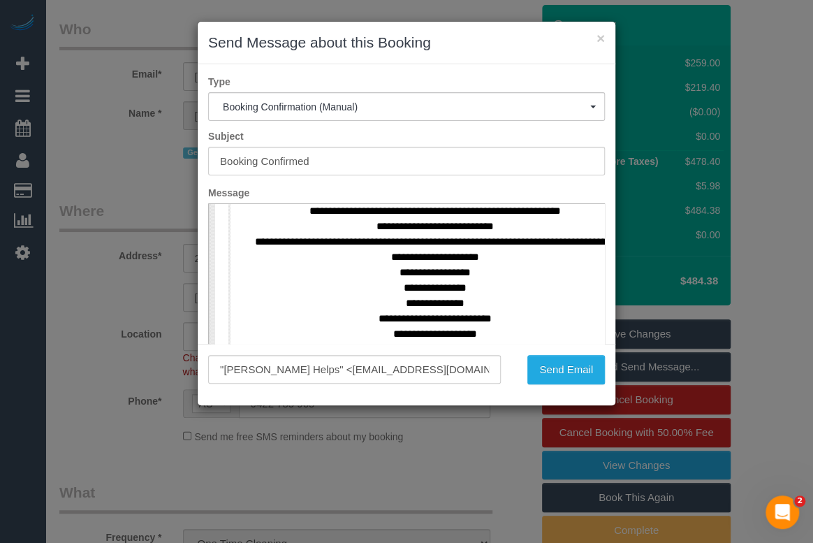
scroll to position [698, 0]
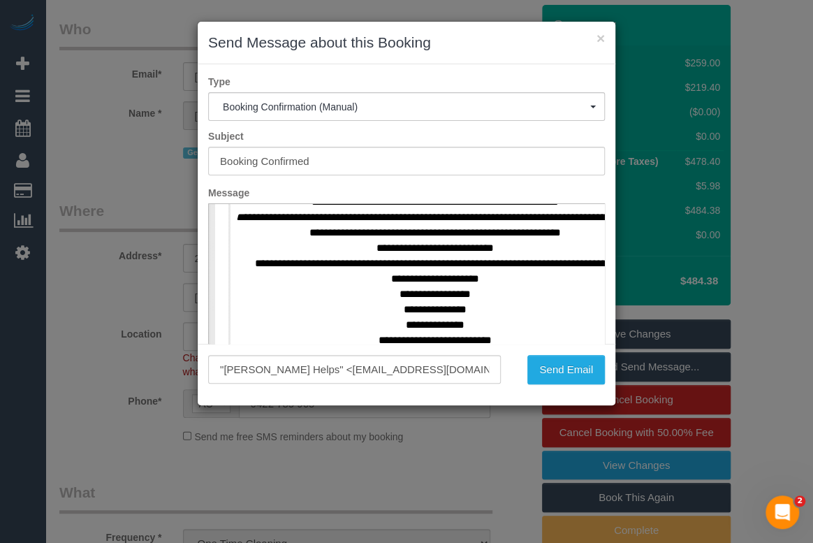
drag, startPoint x: 460, startPoint y: 36, endPoint x: 505, endPoint y: 43, distance: 45.9
click at [505, 43] on h3 "Send Message about this Booking" at bounding box center [406, 42] width 397 height 21
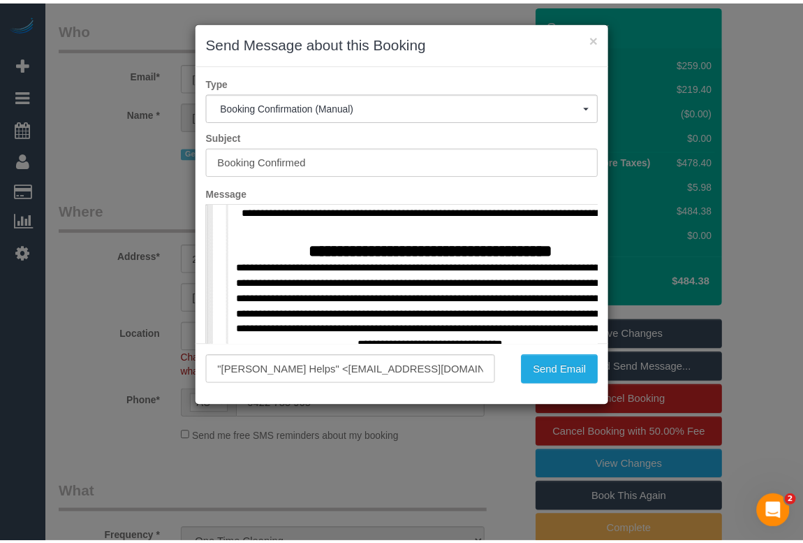
scroll to position [1079, 0]
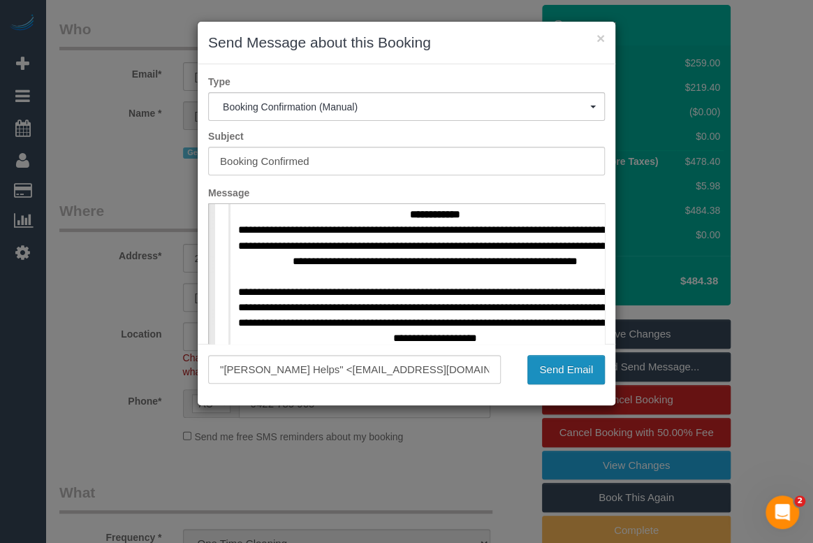
click at [555, 367] on button "Send Email" at bounding box center [566, 369] width 78 height 29
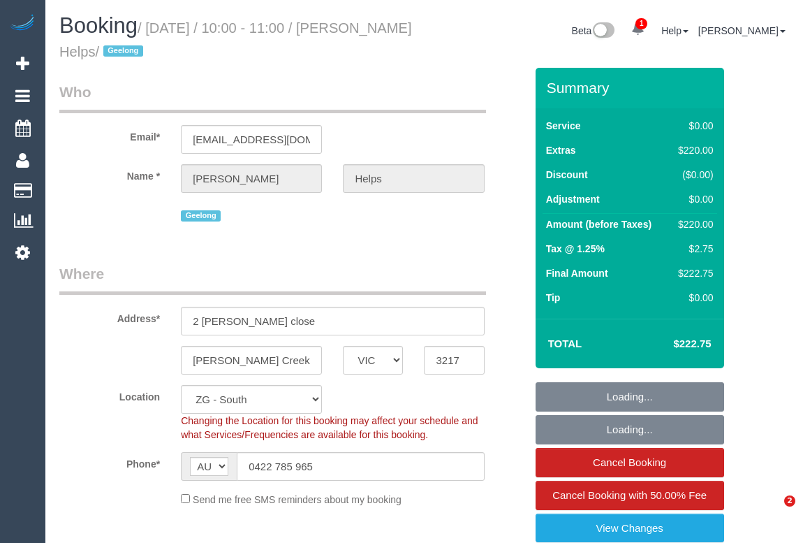
select select "VIC"
select select "string:stripe-pm_1RuRpc2GScqysDRVkztFHtLl"
select select "number:28"
select select "number:14"
select select "number:18"
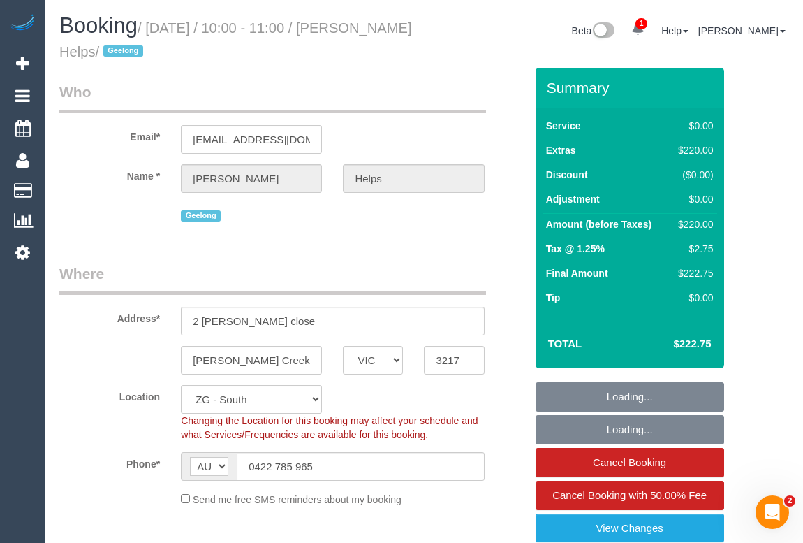
select select "number:24"
select select "number:26"
select select "object:803"
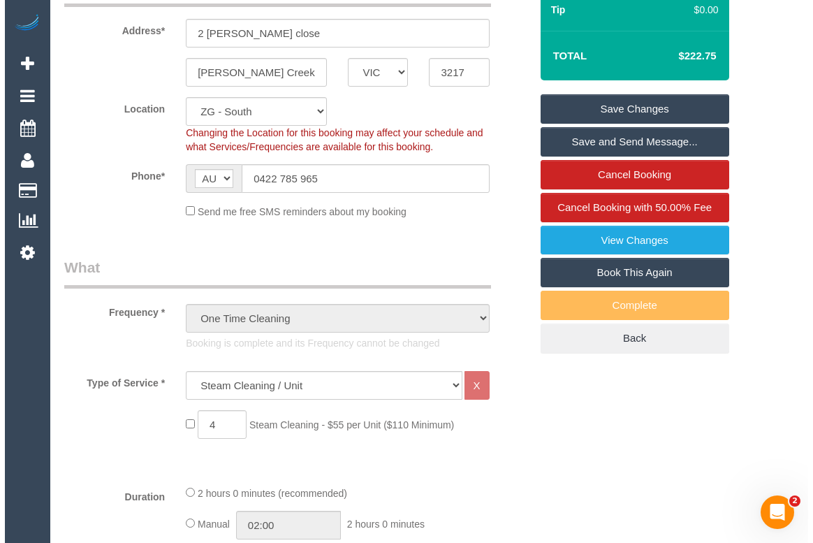
scroll to position [190, 0]
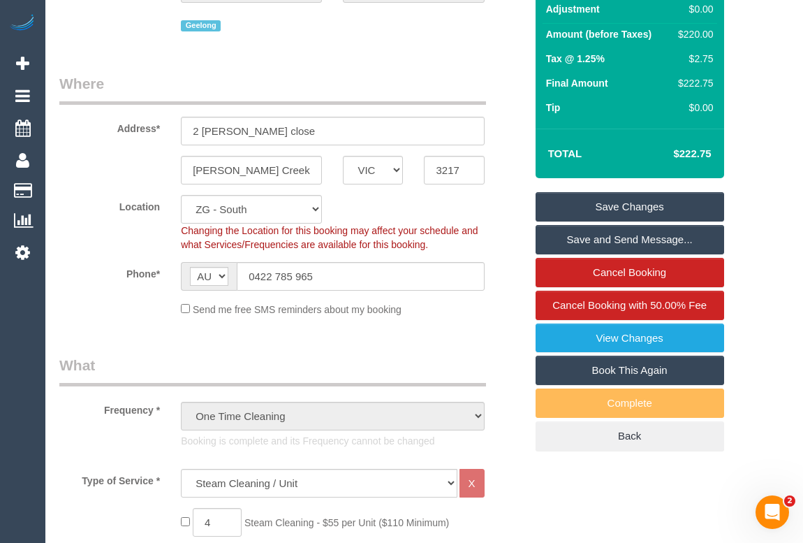
click at [630, 239] on link "Save and Send Message..." at bounding box center [630, 239] width 189 height 29
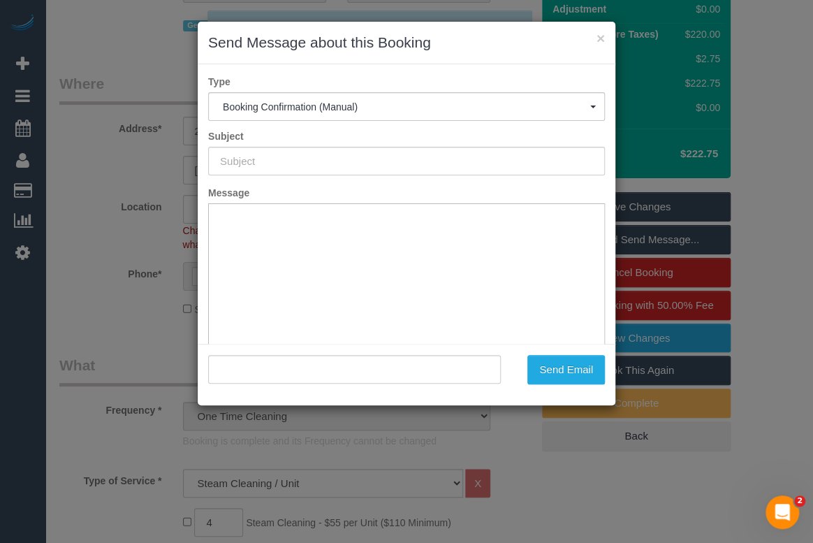
scroll to position [0, 0]
type input "Booking Confirmed"
type input ""[PERSON_NAME] Helps" <[EMAIL_ADDRESS][DOMAIN_NAME]>"
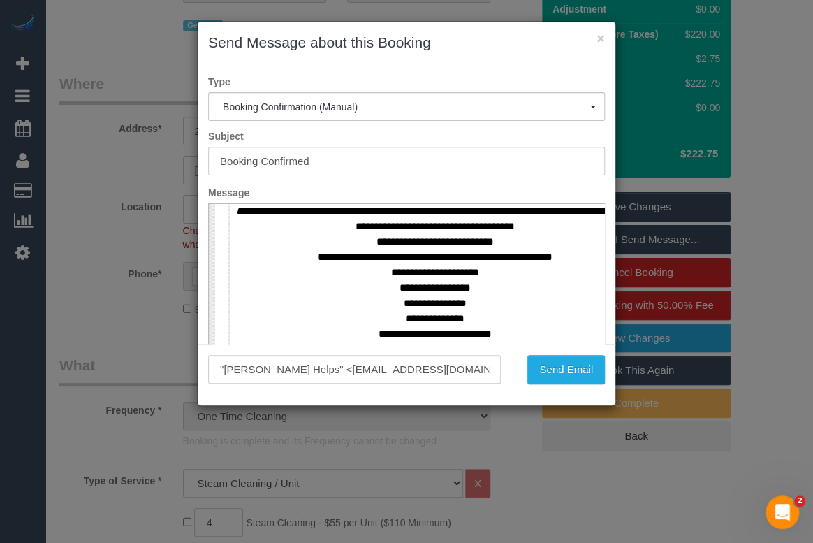
scroll to position [761, 0]
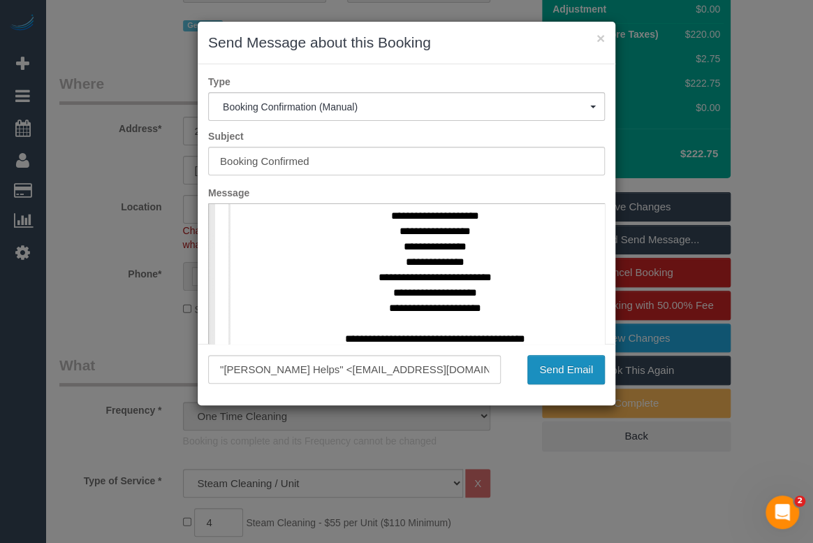
click at [549, 370] on button "Send Email" at bounding box center [566, 369] width 78 height 29
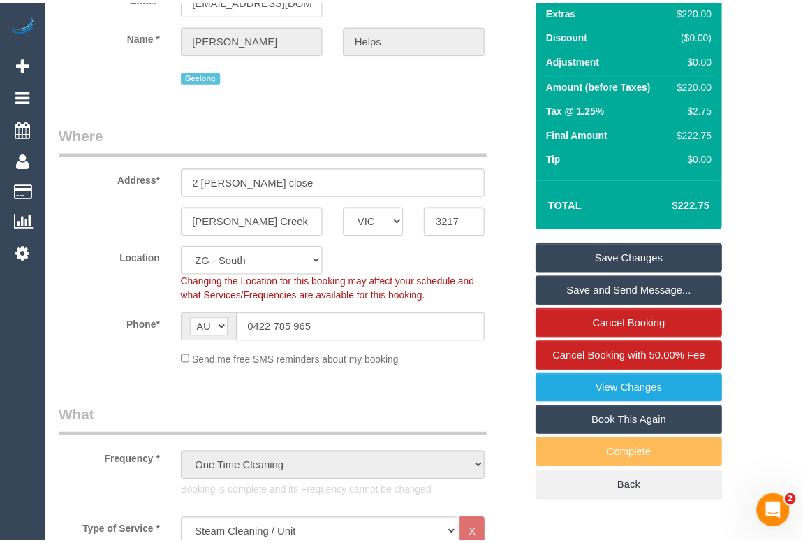
scroll to position [240, 0]
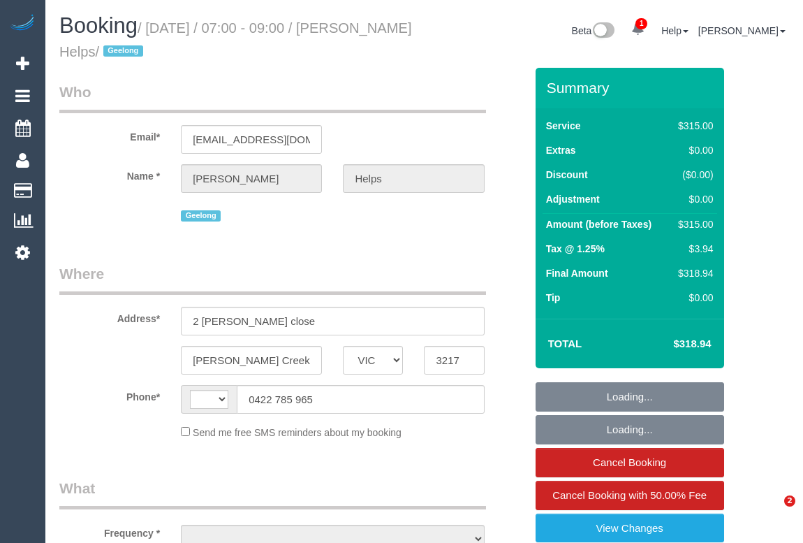
select select "VIC"
select select "string:AU"
select select "string:stripe-pm_1RuRpc2GScqysDRVkztFHtLl"
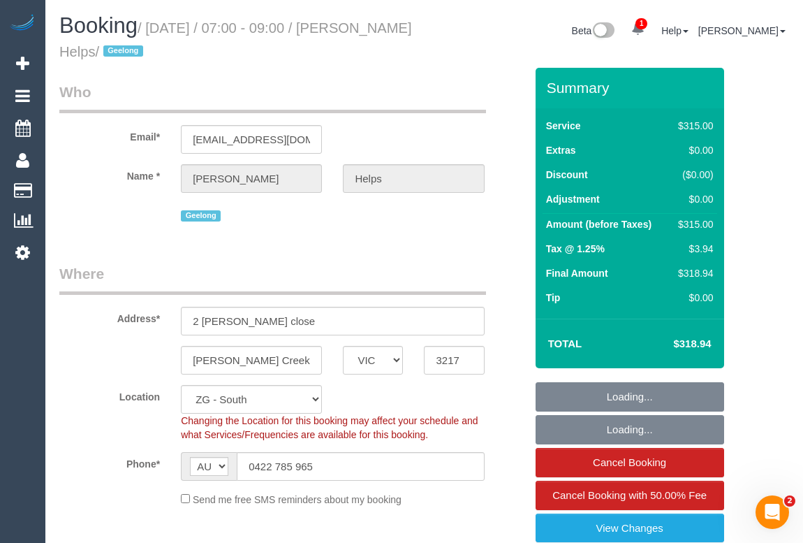
select select "object:674"
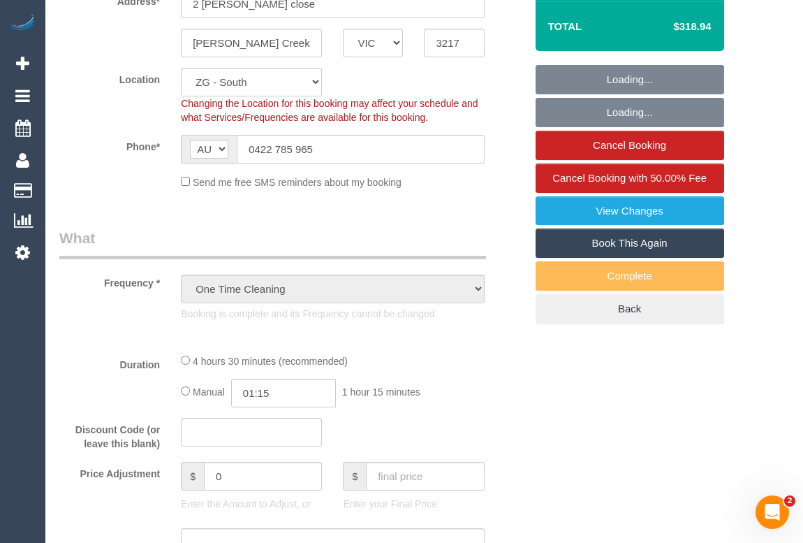
select select "spot1"
select select "object:744"
select select "270"
select select "number:28"
select select "number:14"
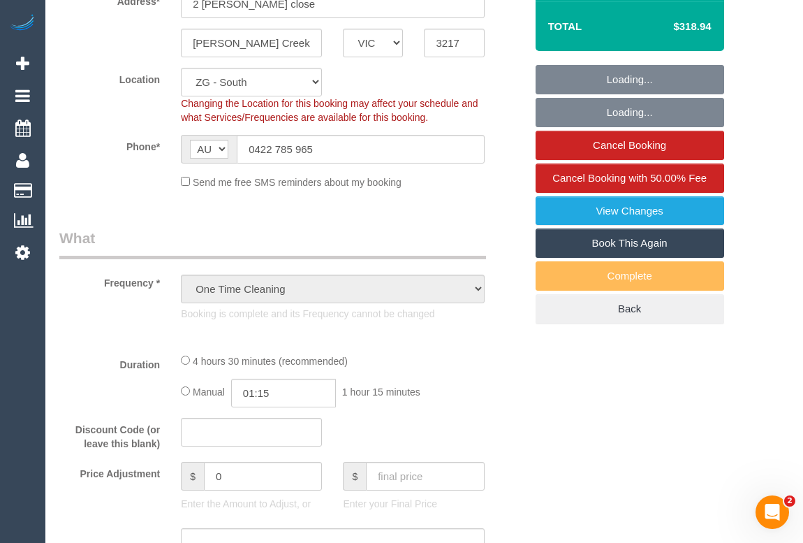
select select "number:18"
select select "number:24"
select select "number:26"
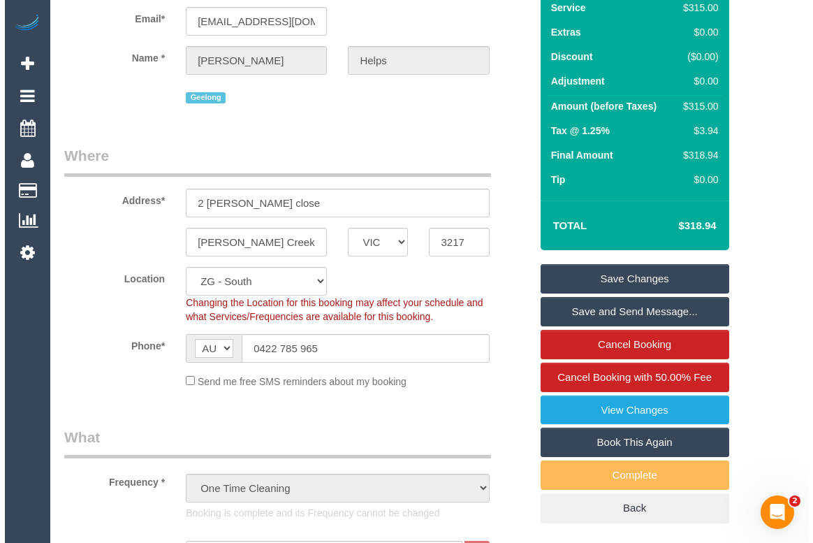
scroll to position [190, 0]
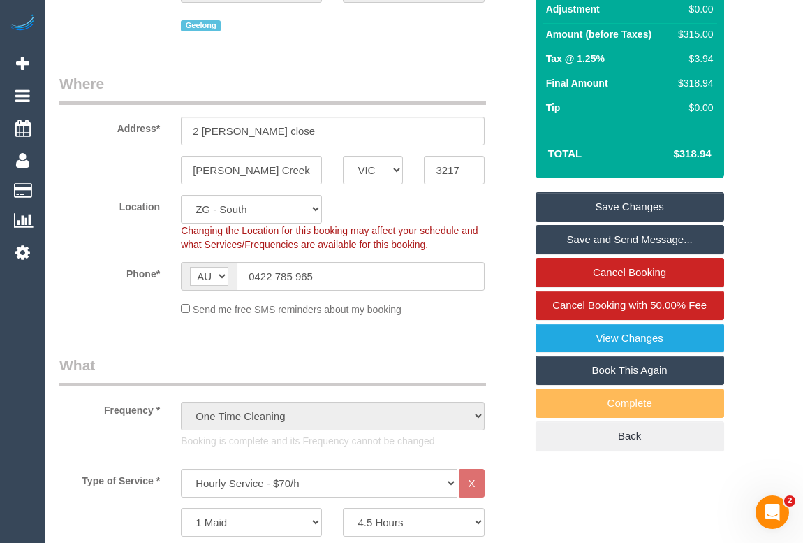
click at [629, 235] on link "Save and Send Message..." at bounding box center [630, 239] width 189 height 29
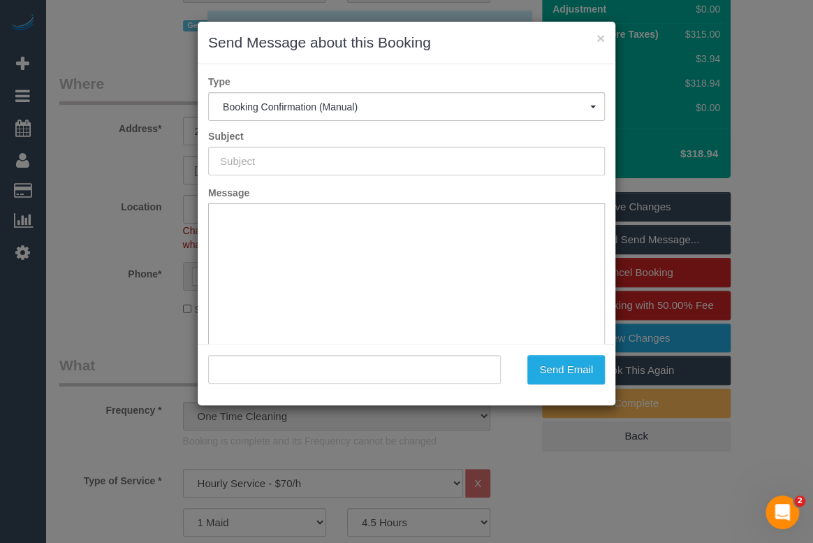
scroll to position [0, 0]
type input "Booking Confirmed"
type input ""[PERSON_NAME] Helps" <[EMAIL_ADDRESS][DOMAIN_NAME]>"
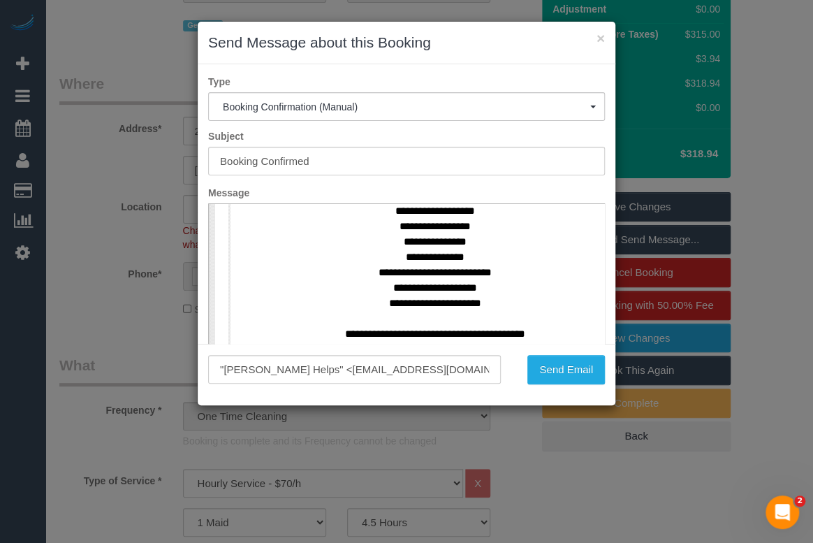
scroll to position [761, 0]
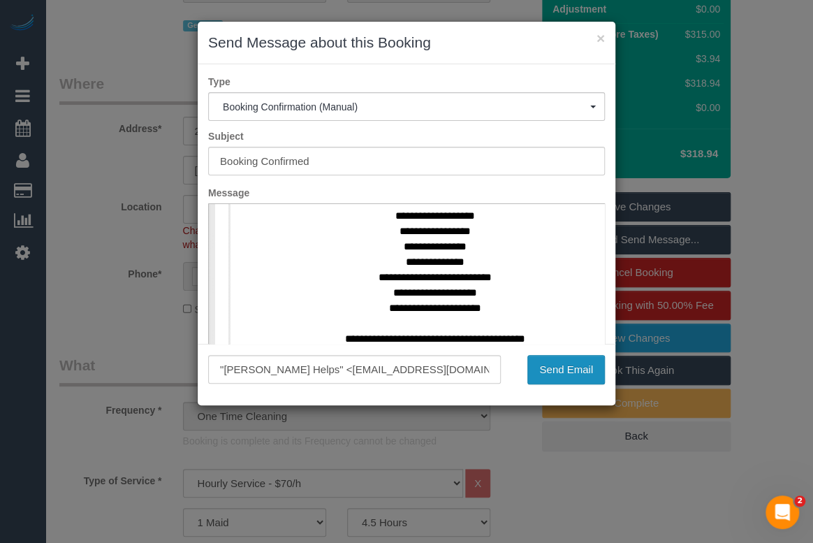
click at [555, 368] on button "Send Email" at bounding box center [566, 369] width 78 height 29
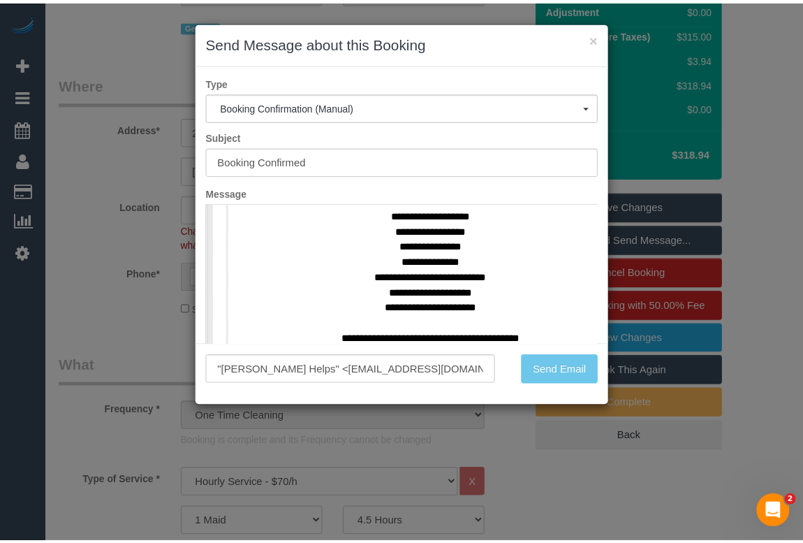
scroll to position [240, 0]
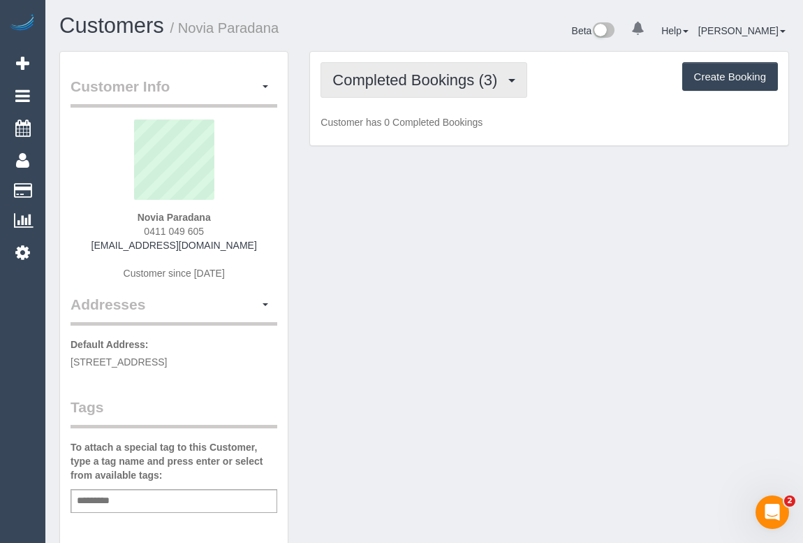
click at [428, 82] on span "Completed Bookings (3)" at bounding box center [418, 79] width 172 height 17
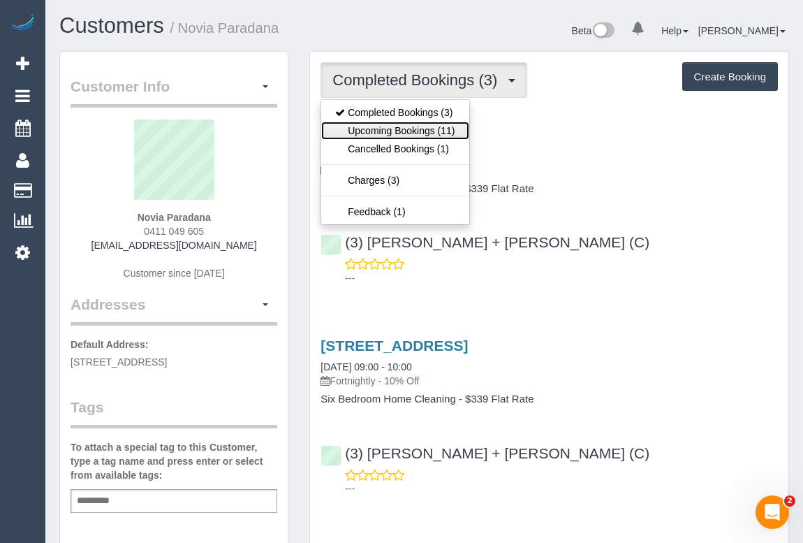
click at [415, 132] on link "Upcoming Bookings (11)" at bounding box center [394, 130] width 147 height 18
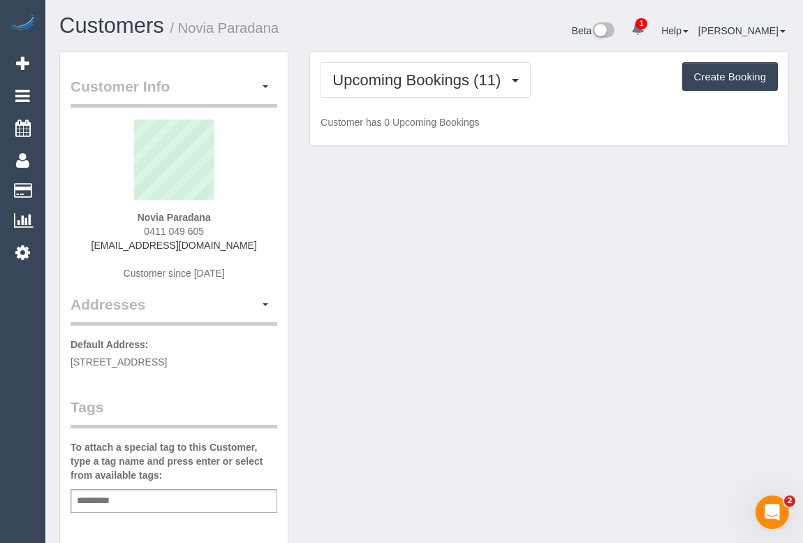
drag, startPoint x: 140, startPoint y: 232, endPoint x: 256, endPoint y: 230, distance: 115.9
click at [256, 230] on div "Novia Paradana 0411 049 605 [EMAIL_ADDRESS][DOMAIN_NAME] Customer since [DATE]" at bounding box center [174, 206] width 207 height 175
copy span "0411 049 605"
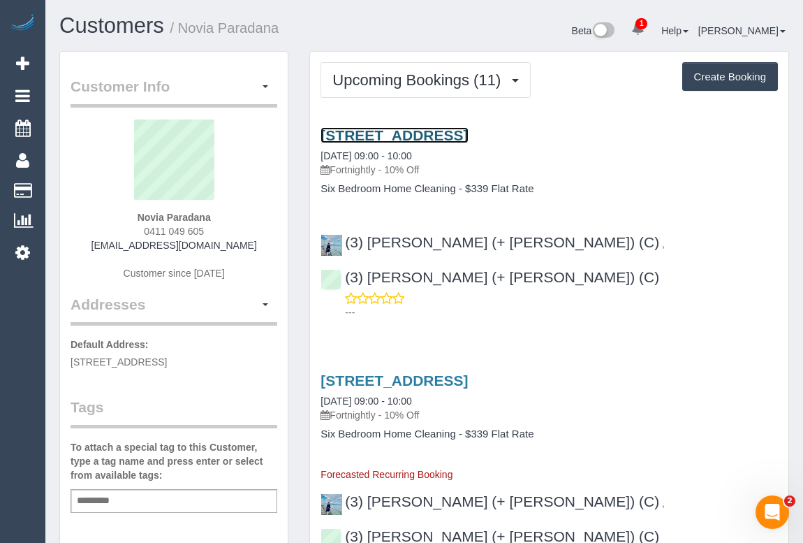
click at [468, 132] on link "[STREET_ADDRESS]" at bounding box center [393, 135] width 147 height 16
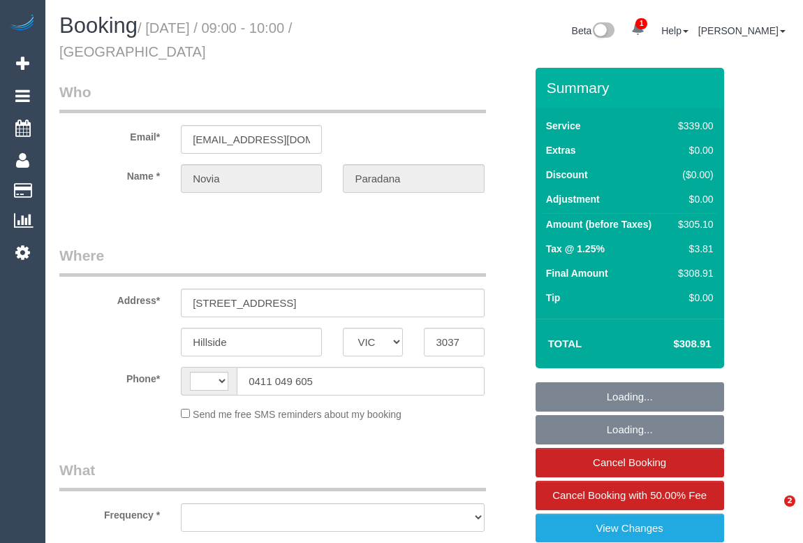
select select "VIC"
select select "object:300"
select select "number:27"
select select "number:14"
select select "number:18"
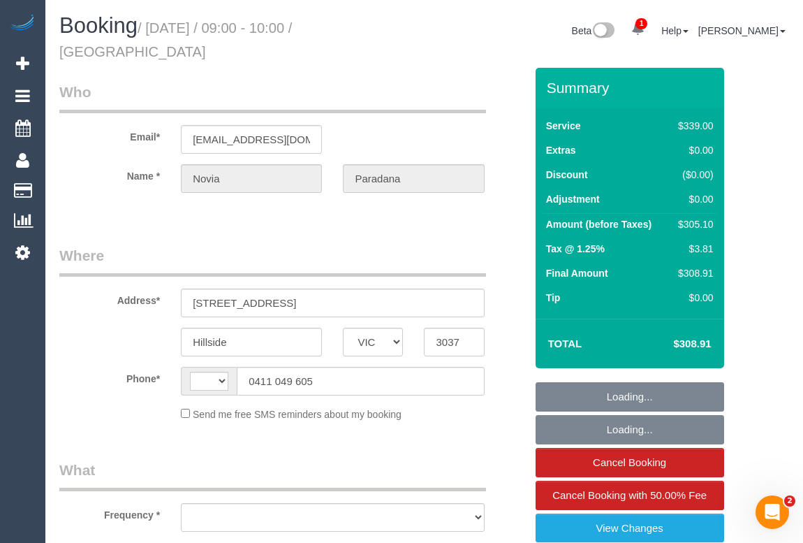
select select "number:36"
select select "number:35"
select select "number:11"
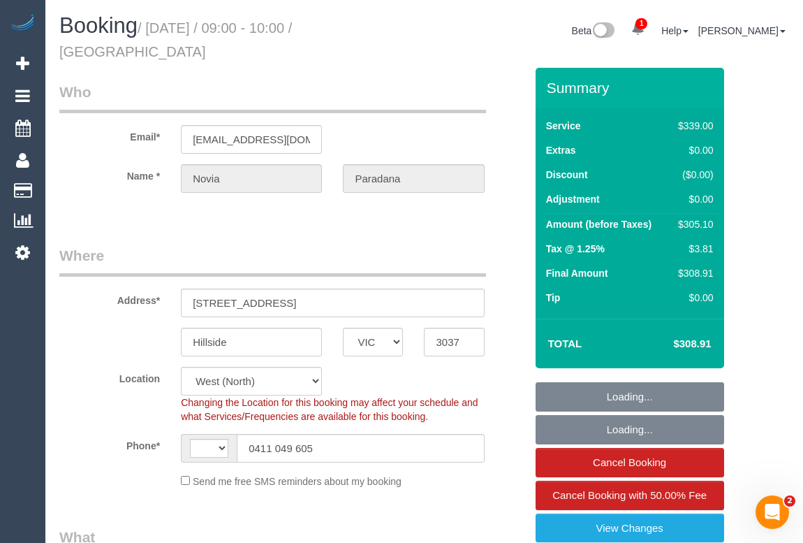
select select "object:794"
select select "string:AU"
select select "string:stripe-pm_1RbAhA2GScqysDRVwcE0HyW6"
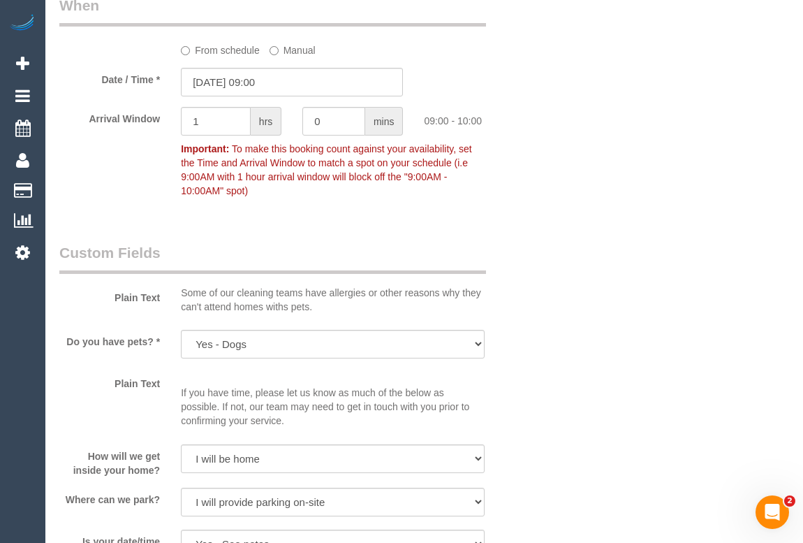
scroll to position [1396, 0]
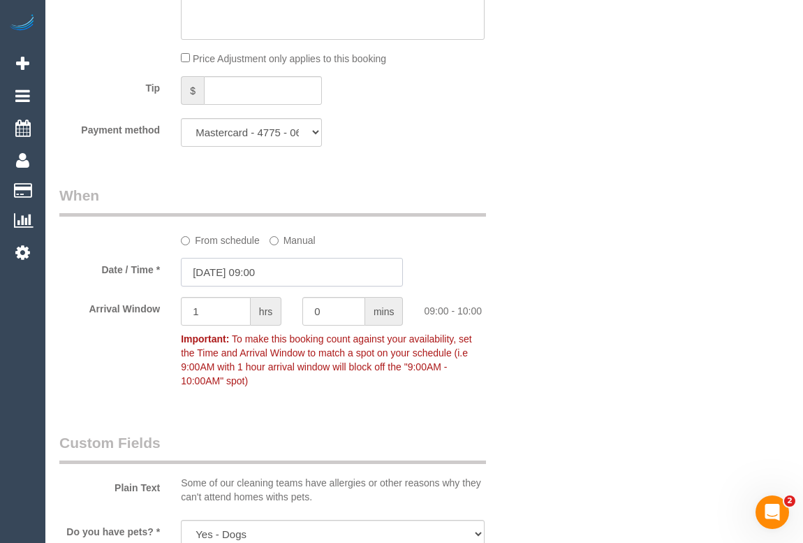
click at [265, 273] on input "26/08/2025 09:00" at bounding box center [292, 272] width 222 height 29
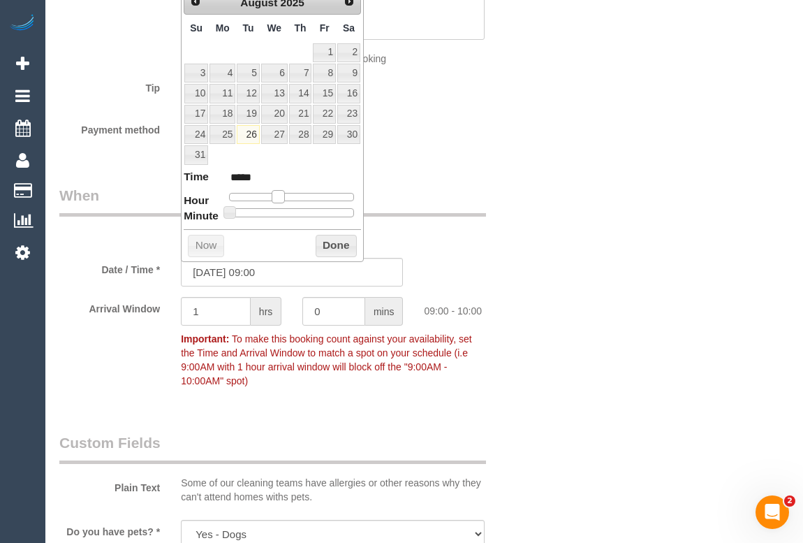
type input "26/08/2025 10:00"
type input "*****"
click at [286, 195] on span at bounding box center [283, 196] width 13 height 13
type input "26/08/2025 10:05"
type input "*****"
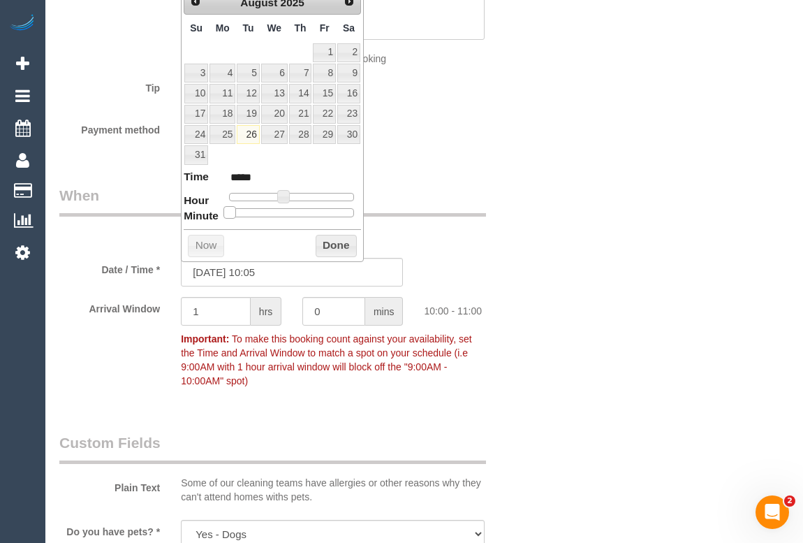
type input "26/08/2025 10:15"
type input "*****"
type input "26/08/2025 10:20"
type input "*****"
type input "26/08/2025 10:25"
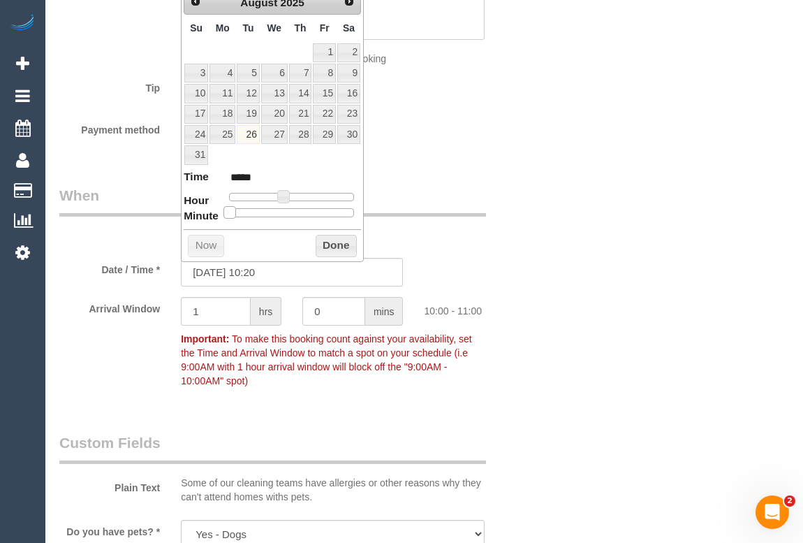
type input "*****"
type input "26/08/2025 10:30"
type input "*****"
type input "26/08/2025 10:25"
type input "*****"
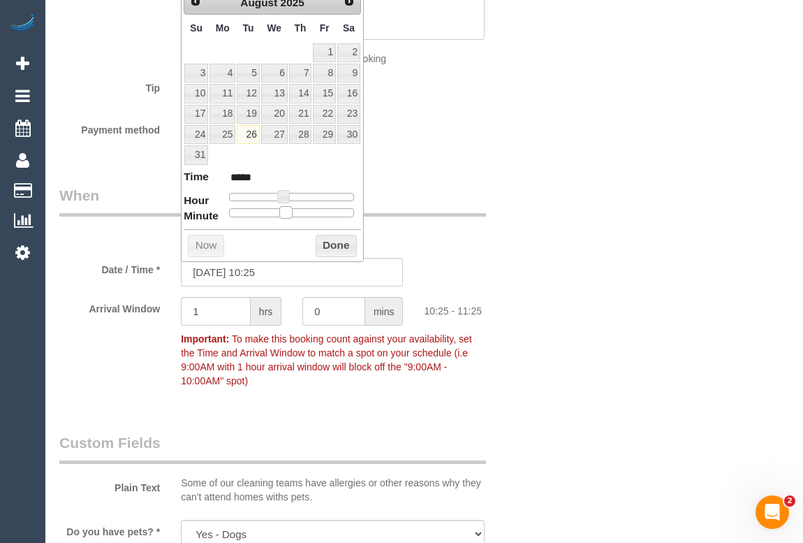
type input "26/08/2025 10:20"
type input "*****"
drag, startPoint x: 228, startPoint y: 210, endPoint x: 278, endPoint y: 216, distance: 49.9
click at [278, 216] on span at bounding box center [274, 212] width 13 height 13
click at [341, 248] on button "Done" at bounding box center [336, 246] width 41 height 22
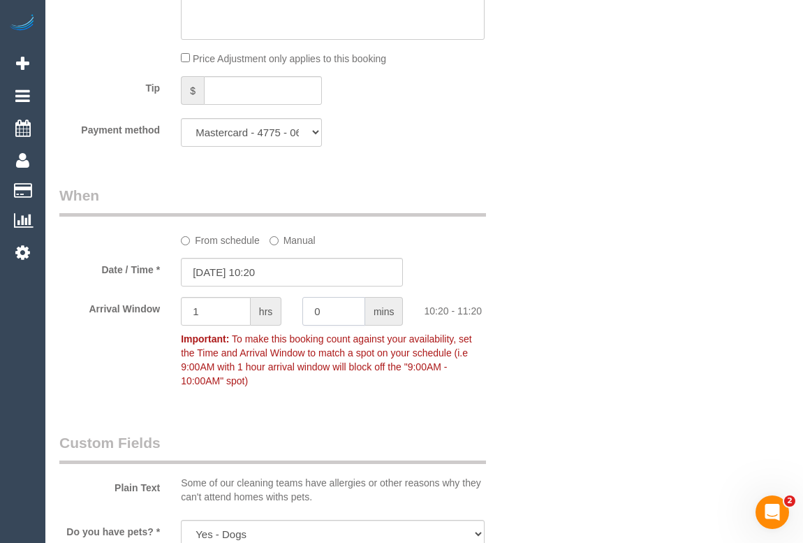
drag, startPoint x: 288, startPoint y: 311, endPoint x: 292, endPoint y: 285, distance: 26.9
click at [288, 309] on div "Arrival Window 1 hrs 0 mins 10:20 - 11:20 Important: To make this booking count…" at bounding box center [292, 345] width 487 height 97
type input "15"
drag, startPoint x: 229, startPoint y: 314, endPoint x: 63, endPoint y: 320, distance: 166.3
click at [63, 320] on div "Arrival Window 1 hrs 15 mins 10:20 - 11:35 Important: To make this booking coun…" at bounding box center [292, 345] width 487 height 97
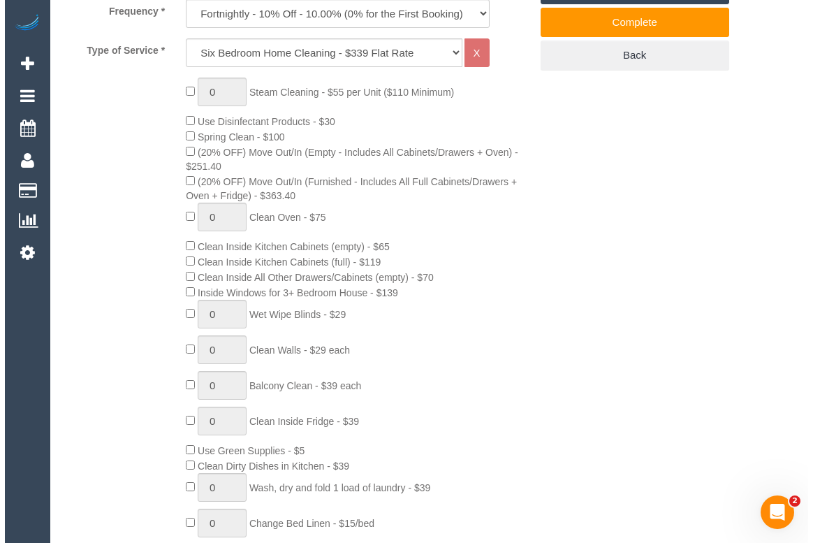
scroll to position [190, 0]
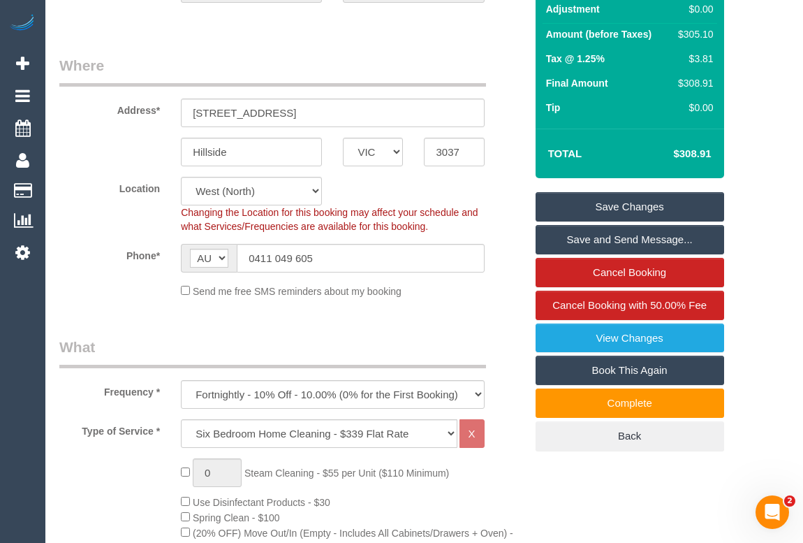
type input "0"
click at [598, 202] on link "Save Changes" at bounding box center [630, 206] width 189 height 29
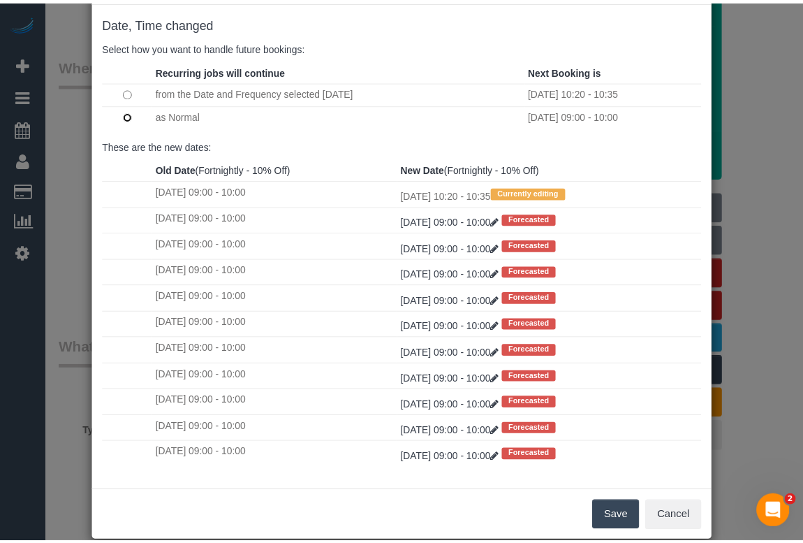
scroll to position [82, 0]
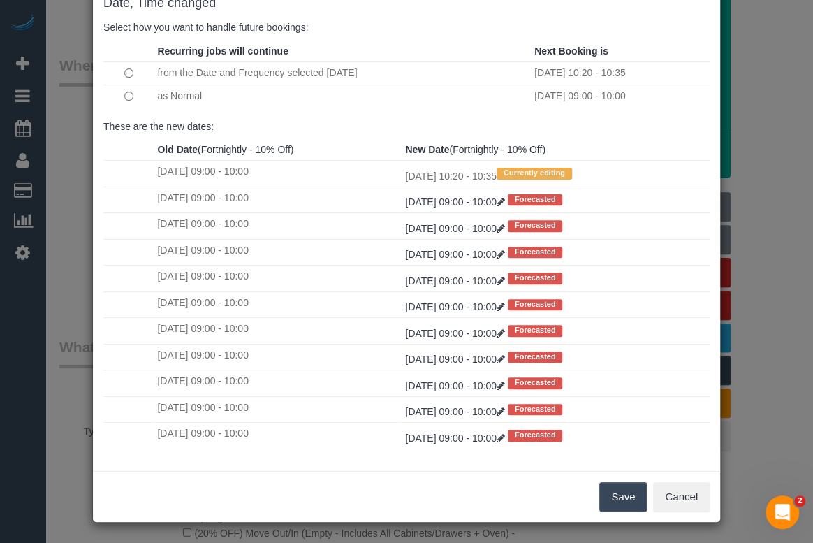
click at [630, 494] on button "Save" at bounding box center [622, 496] width 47 height 29
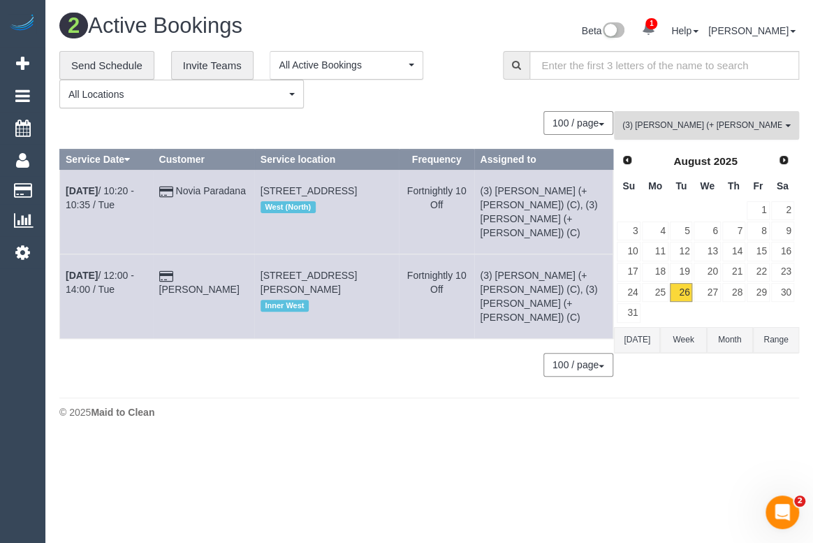
click at [691, 131] on span "(3) Arifin (+ Fatema) (C)" at bounding box center [701, 125] width 159 height 12
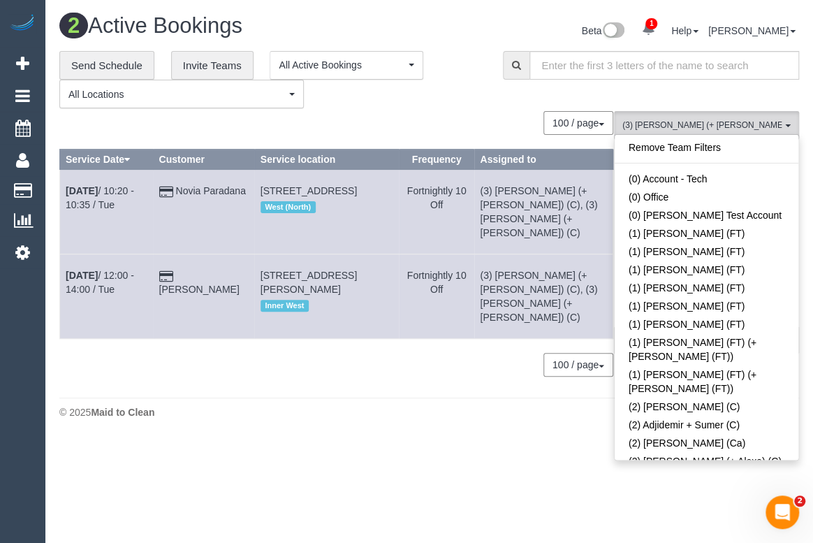
scroll to position [1588, 0]
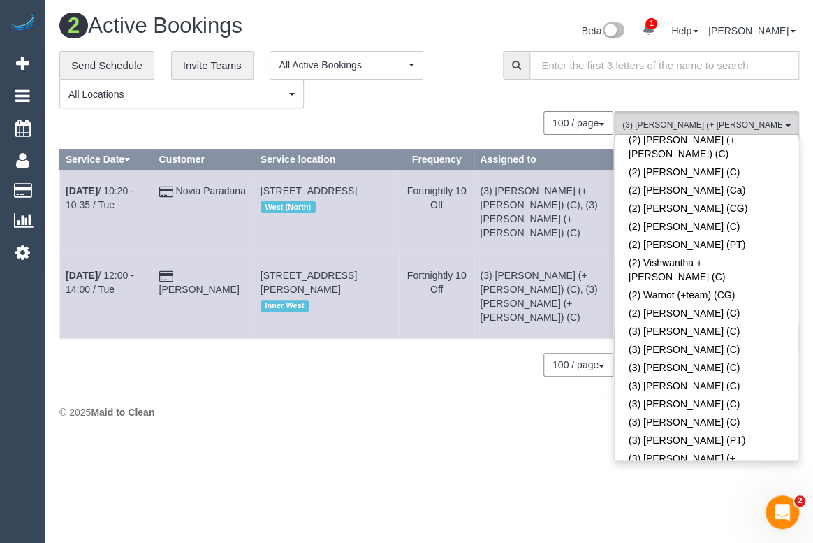
click at [466, 112] on div "100 / page 10 / page 20 / page 30 / page 40 / page 50 / page 100 / page" at bounding box center [336, 123] width 554 height 24
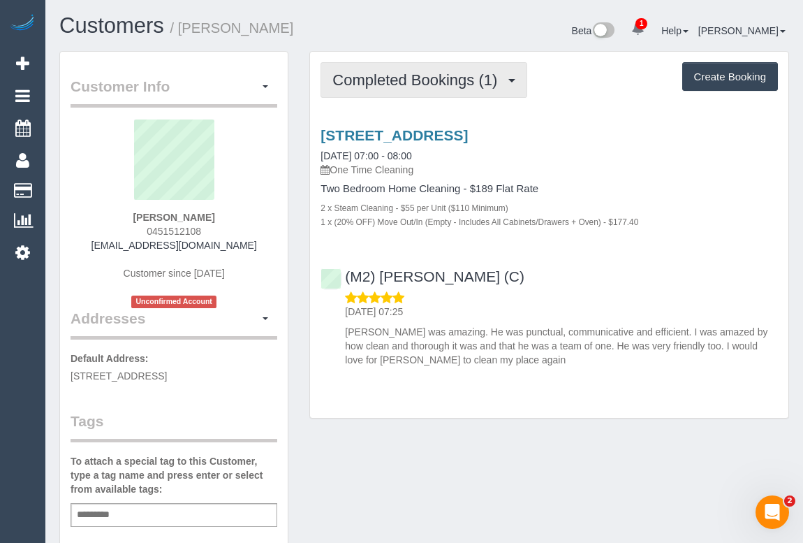
click at [404, 82] on span "Completed Bookings (1)" at bounding box center [418, 79] width 172 height 17
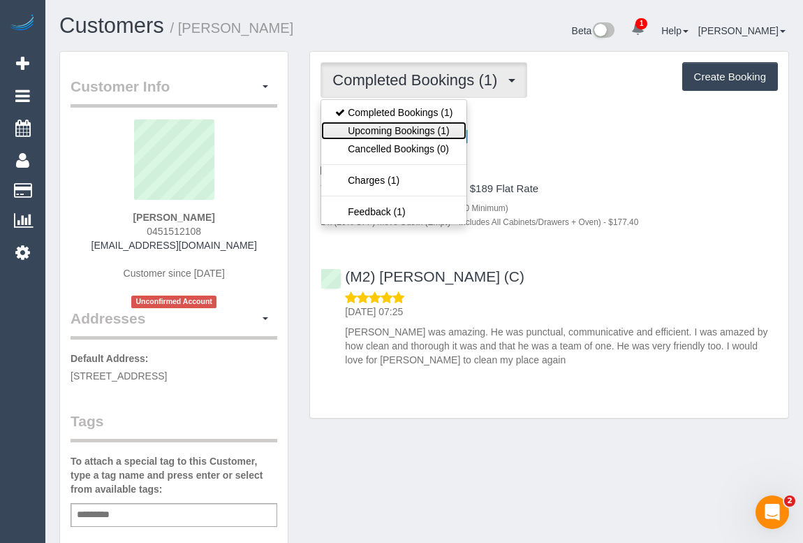
click at [388, 135] on link "Upcoming Bookings (1)" at bounding box center [393, 130] width 145 height 18
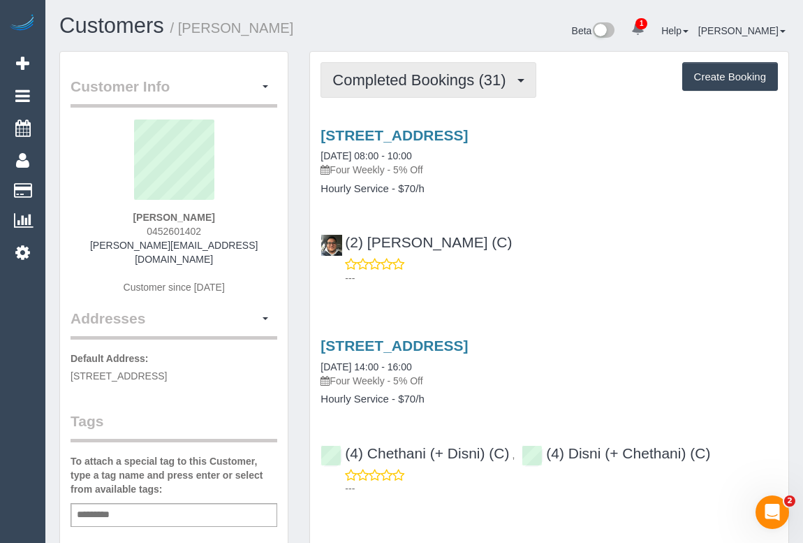
click at [426, 80] on span "Completed Bookings (31)" at bounding box center [422, 79] width 180 height 17
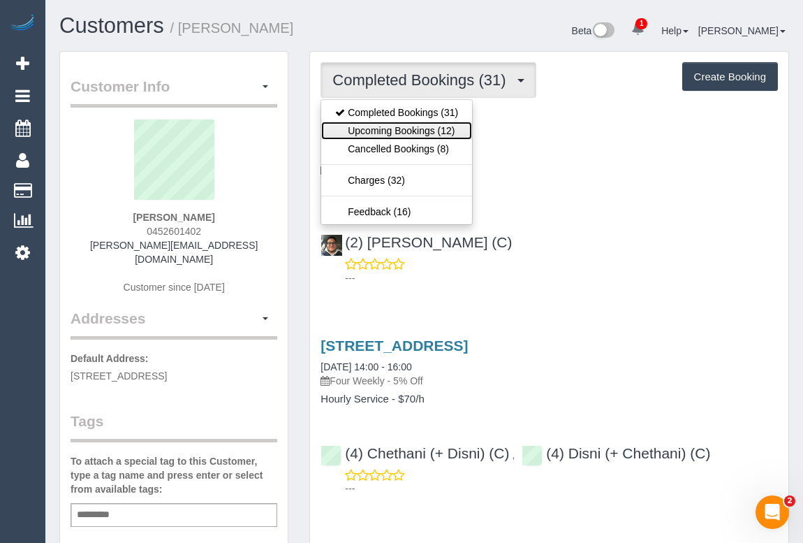
click at [412, 132] on link "Upcoming Bookings (12)" at bounding box center [396, 130] width 151 height 18
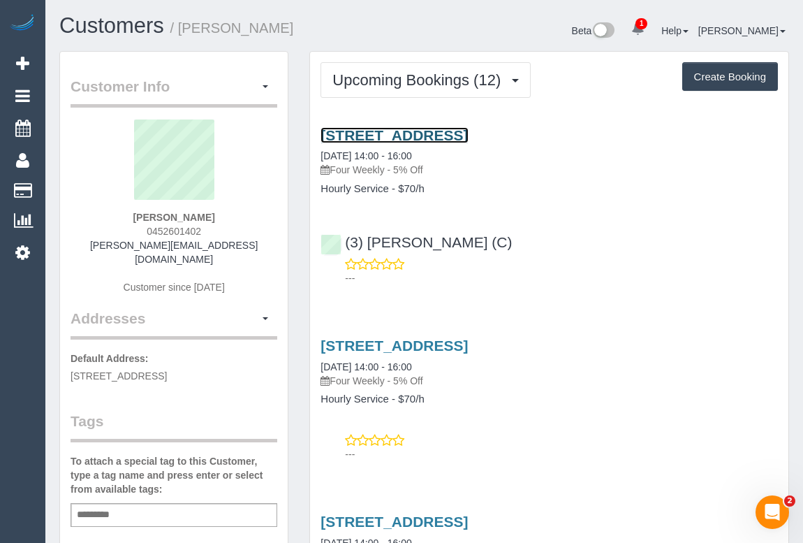
click at [468, 130] on link "9/158 Wattletree Road, Malvern, VIC 3144" at bounding box center [393, 135] width 147 height 16
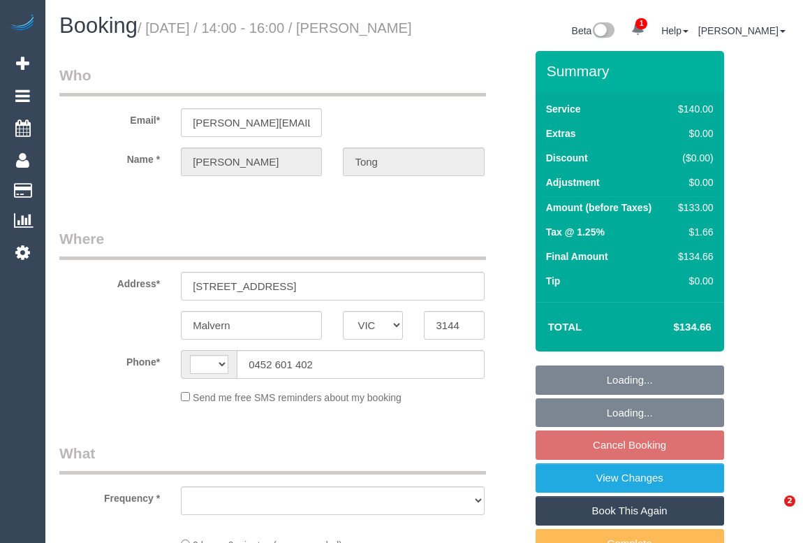
select select "VIC"
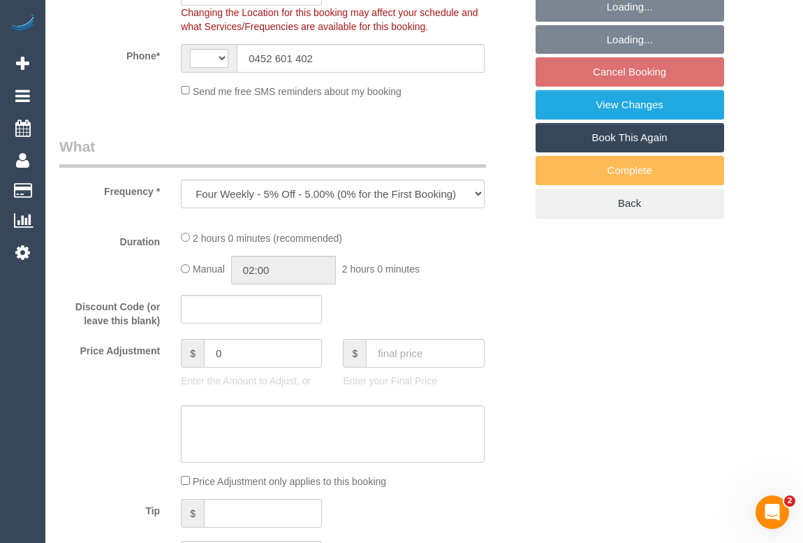
select select "object:358"
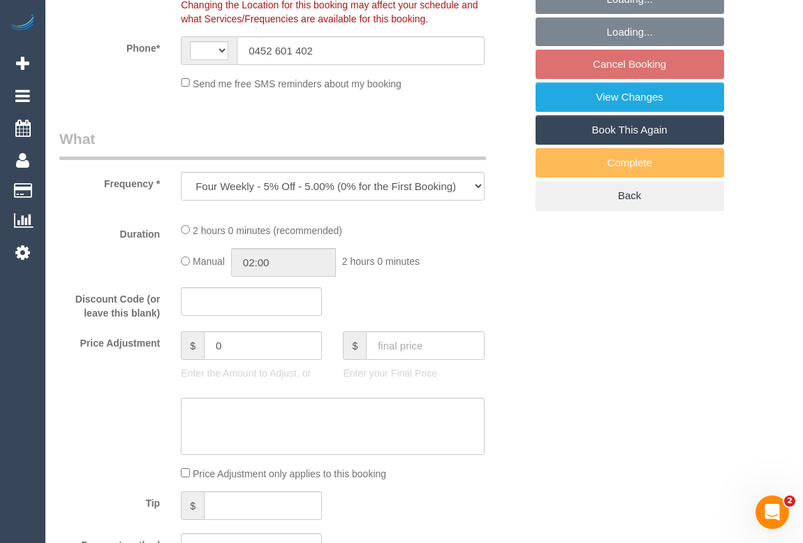
select select "string:AU"
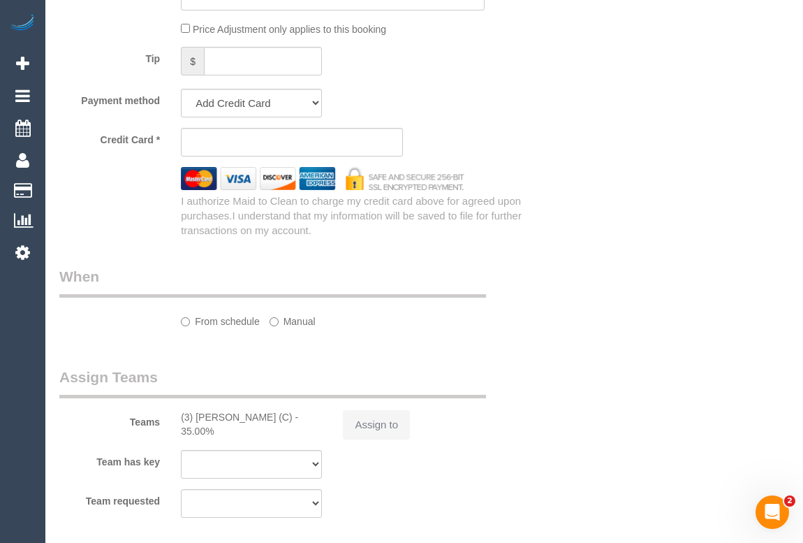
select select "string:stripe-pm_1MHKld2GScqysDRVLKDXW855"
select select "number:29"
select select "number:14"
select select "number:19"
select select "number:23"
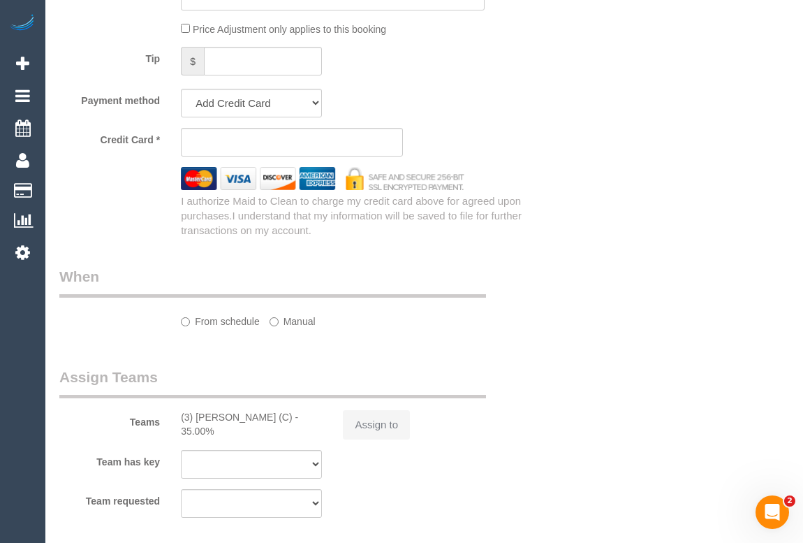
select select "number:34"
select select "number:13"
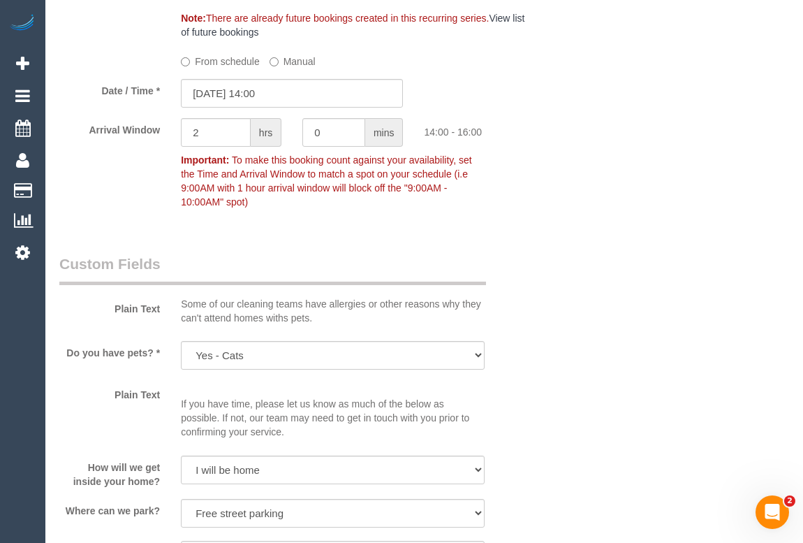
scroll to position [1536, 0]
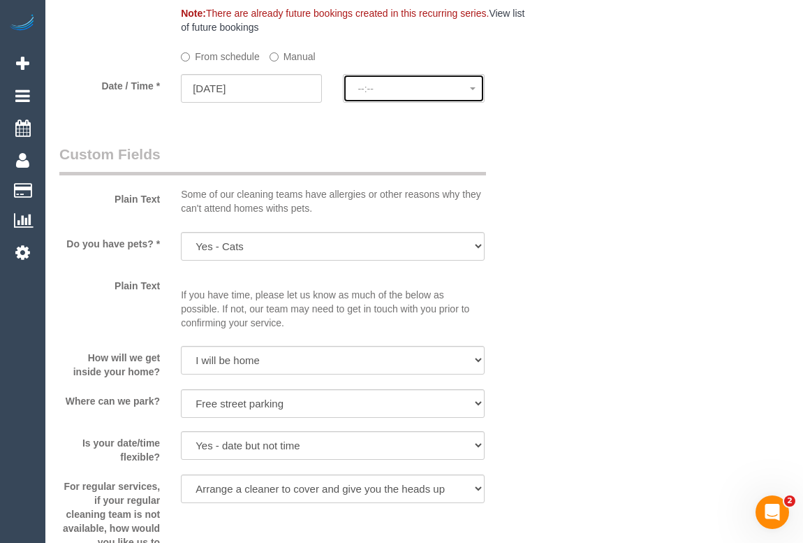
click at [367, 103] on button "--:--" at bounding box center [413, 88] width 141 height 29
select select "spot14"
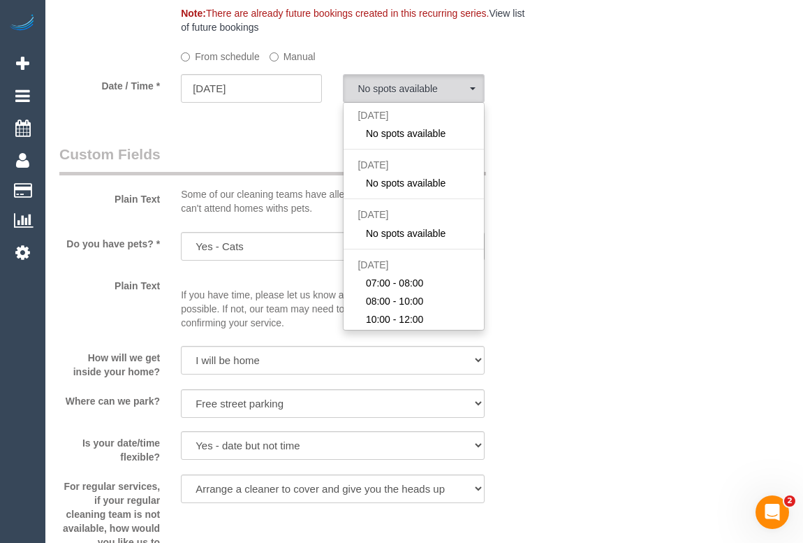
click at [624, 258] on div "Who Email* s.maddox.t@gmail.com Name * Sylvia Tong Where Address* 9/158 Wattlet…" at bounding box center [424, 180] width 730 height 3331
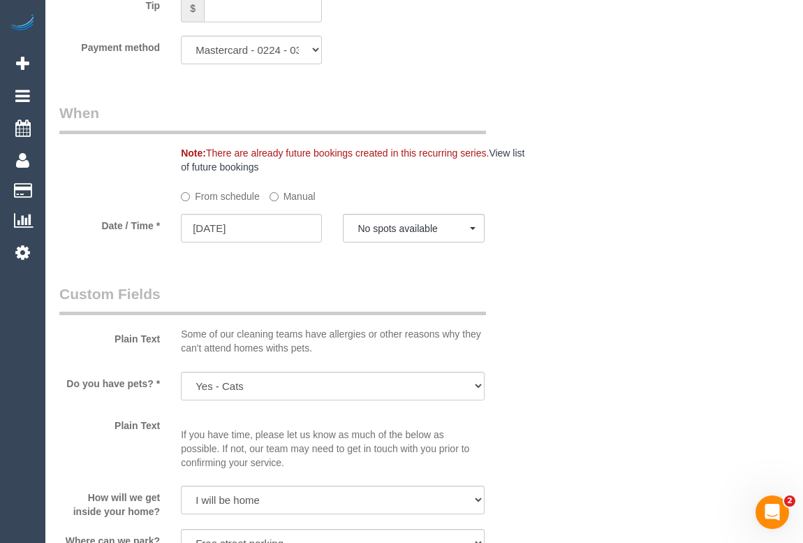
scroll to position [1409, 0]
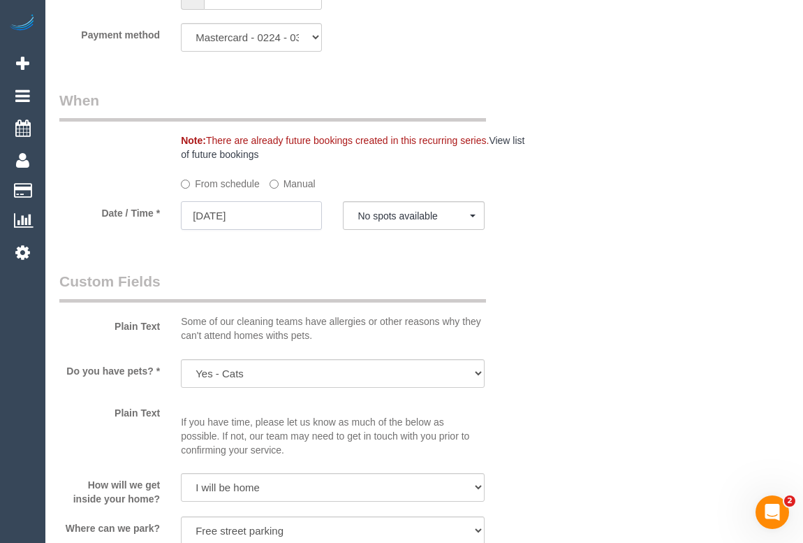
click at [207, 230] on input "29/08/2025" at bounding box center [251, 215] width 141 height 29
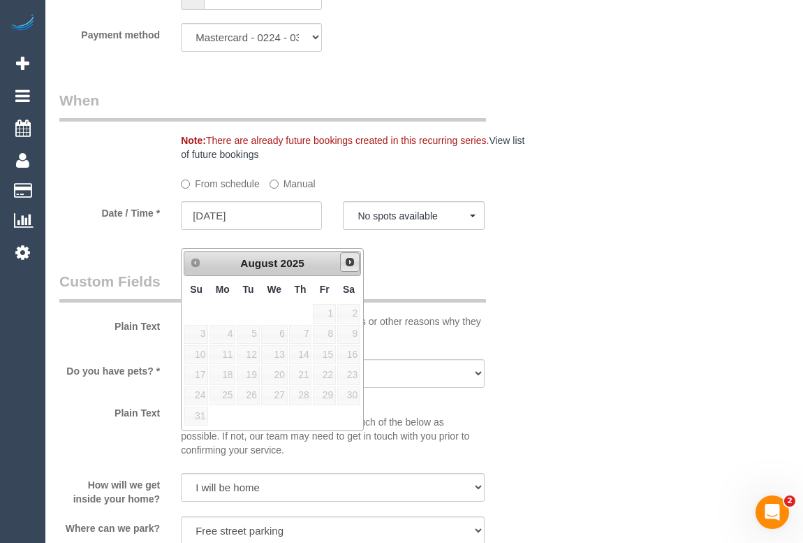
click at [349, 259] on span "Next" at bounding box center [349, 261] width 11 height 11
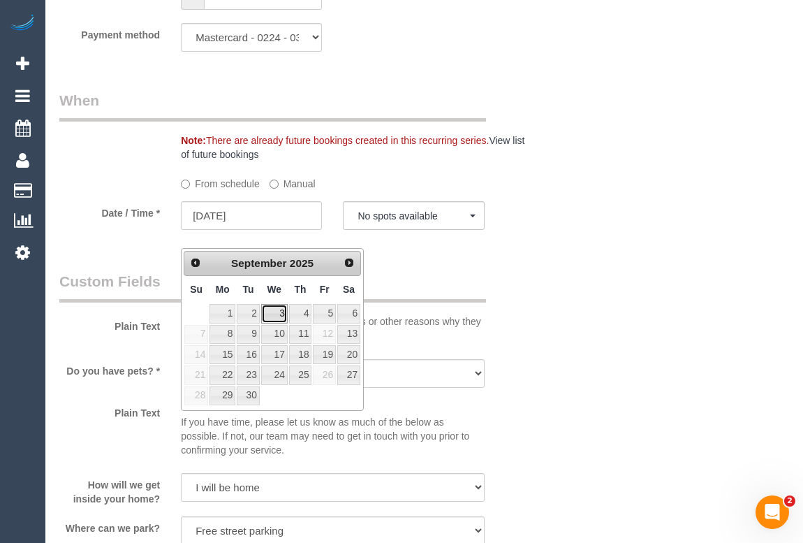
click at [277, 314] on link "3" at bounding box center [274, 313] width 27 height 19
type input "03/09/2025"
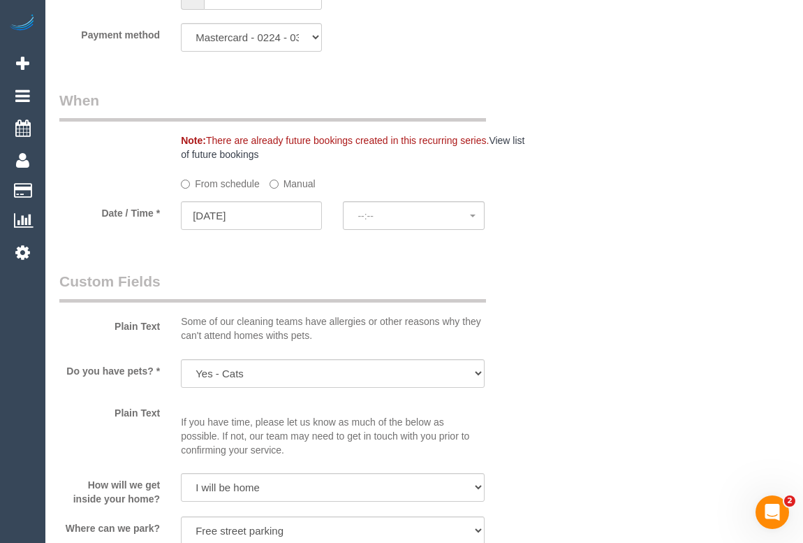
select select "spot27"
click at [361, 221] on span "07:00 - 08:00" at bounding box center [413, 215] width 112 height 11
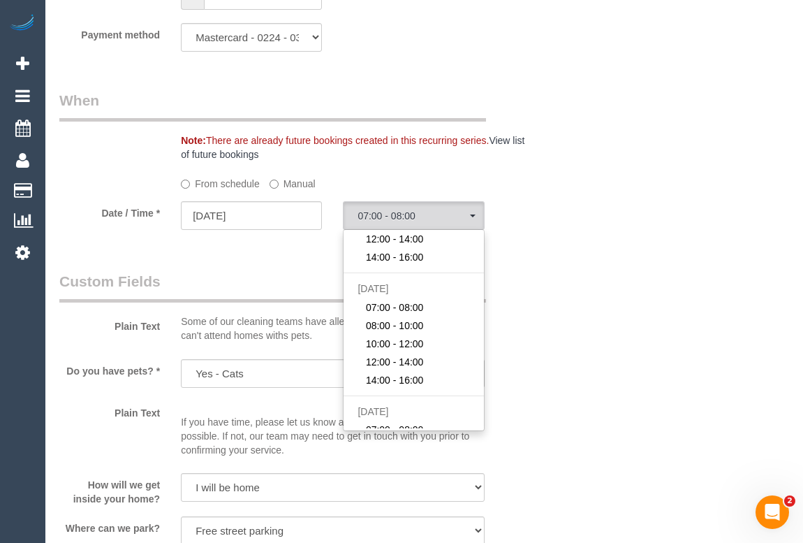
scroll to position [190, 0]
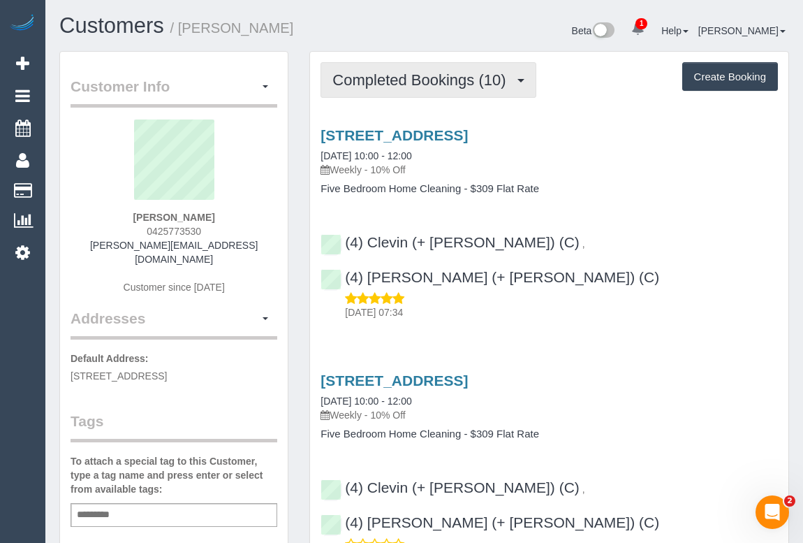
click at [399, 82] on span "Completed Bookings (10)" at bounding box center [422, 79] width 180 height 17
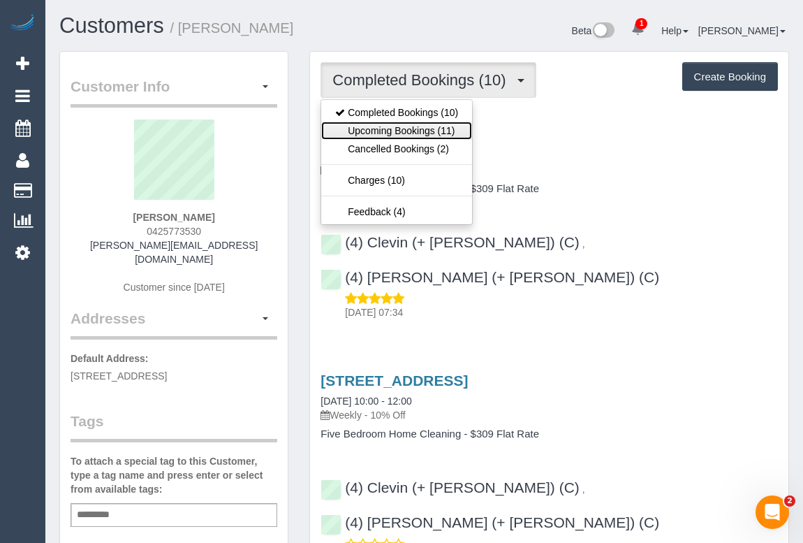
click at [397, 128] on link "Upcoming Bookings (11)" at bounding box center [396, 130] width 151 height 18
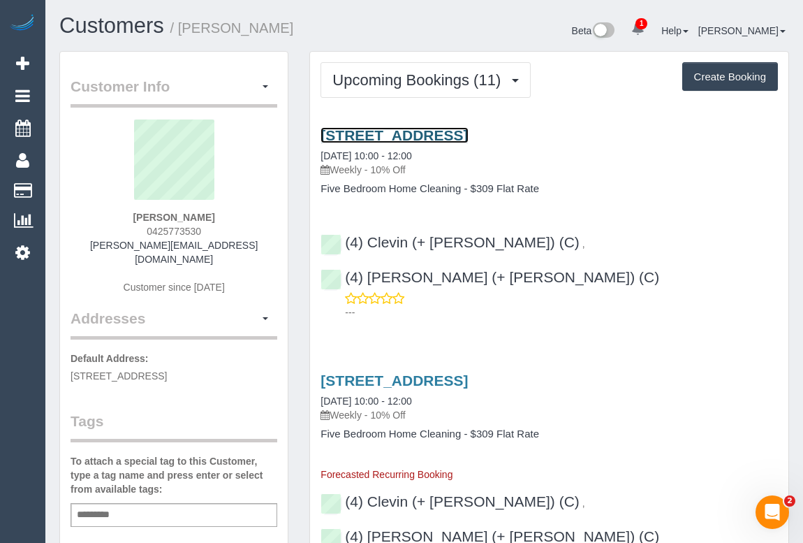
click at [421, 133] on link "[STREET_ADDRESS]" at bounding box center [393, 135] width 147 height 16
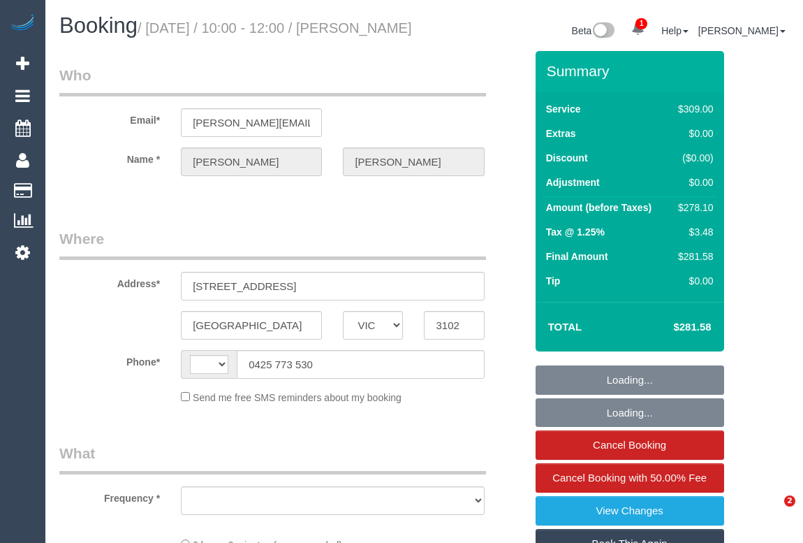
select select "VIC"
select select "string:stripe-pm_1RTa5x2GScqysDRVX2Np95wZ"
select select "number:28"
select select "number:14"
select select "number:19"
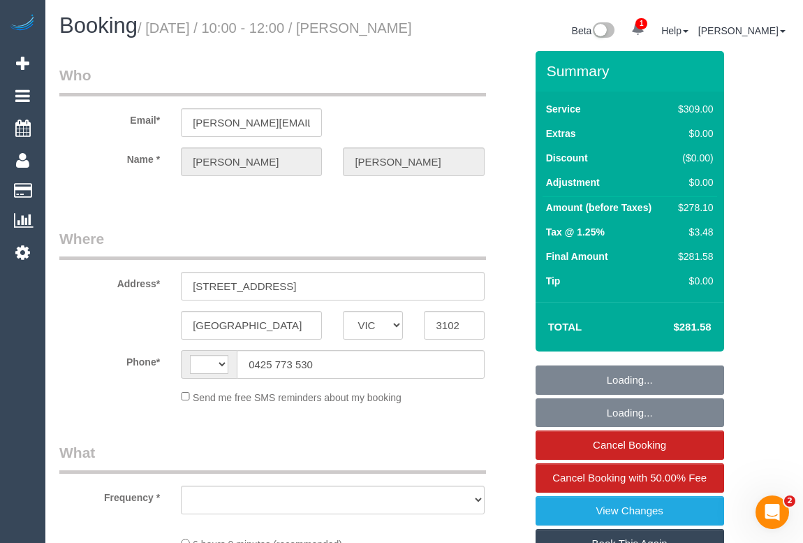
select select "number:22"
select select "number:34"
select select "number:12"
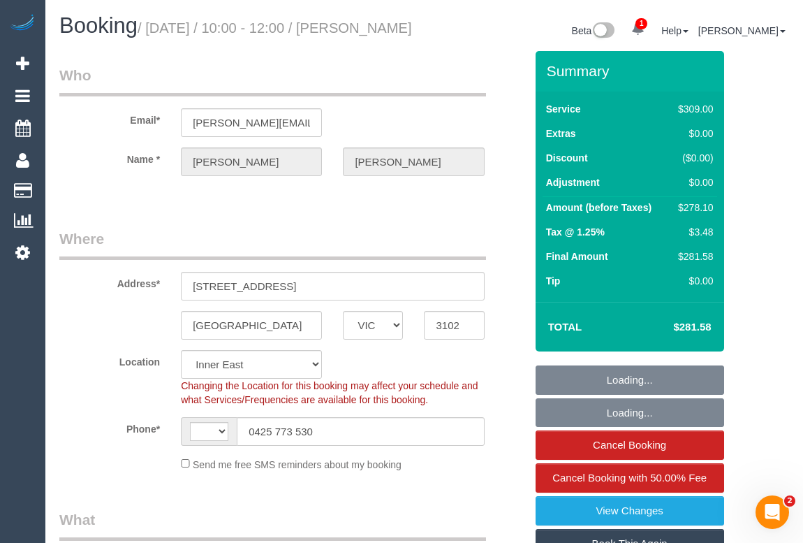
select select "string:AU"
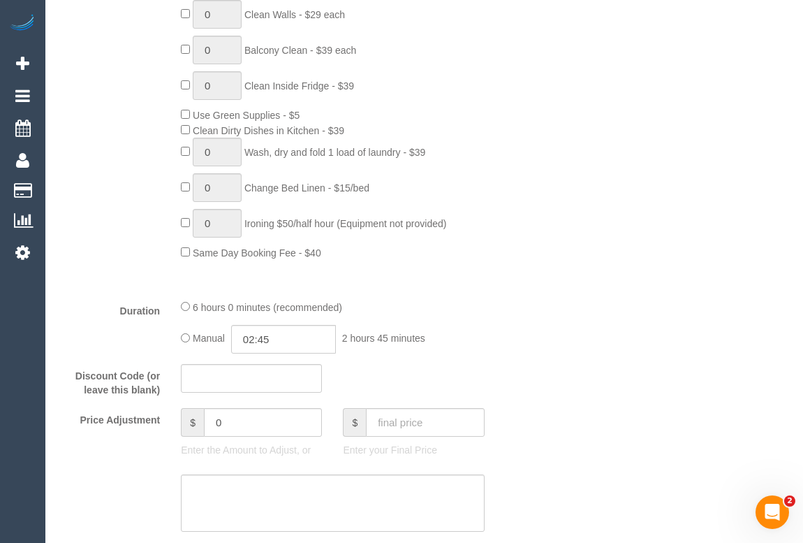
select select "object:1408"
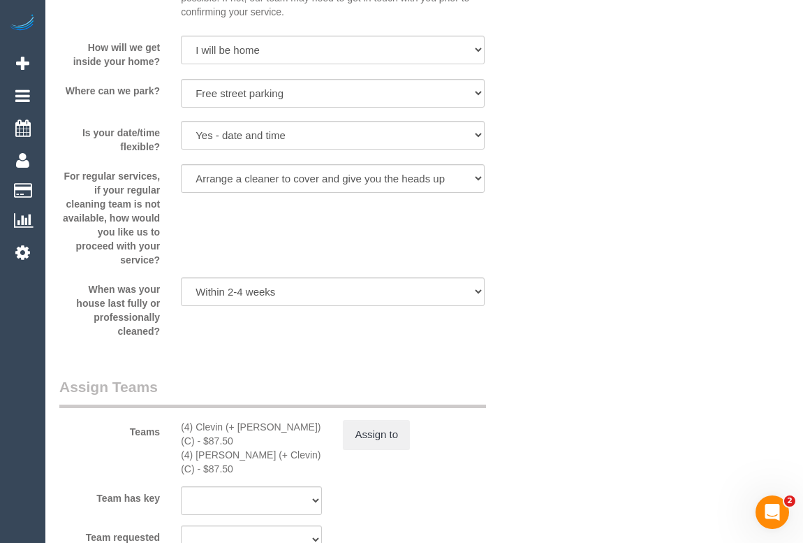
scroll to position [1997, 0]
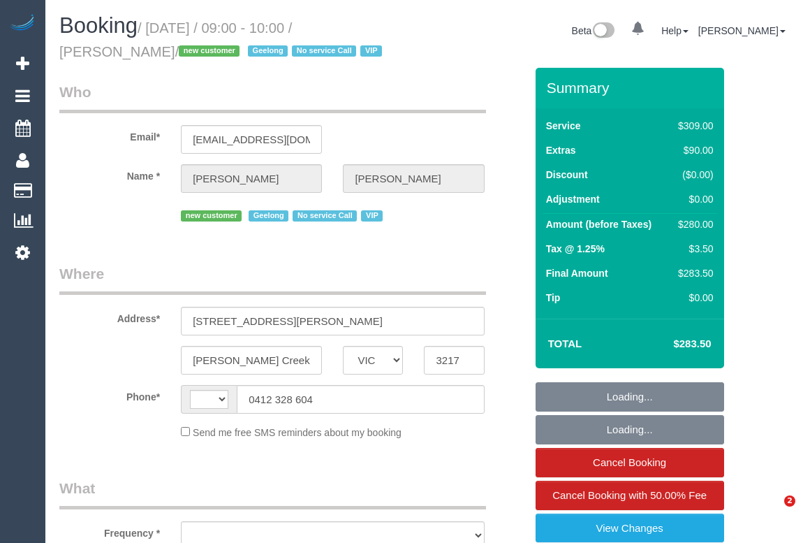
select select "VIC"
select select "string:AU"
select select "string:stripe-pm_1RxFRV2GScqysDRVaO3HbnxL"
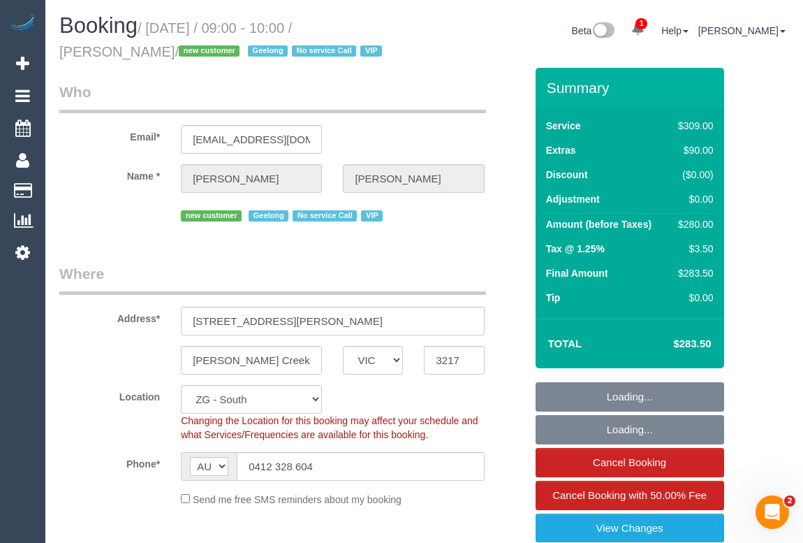
select select "object:833"
select select "number:28"
select select "number:14"
select select "number:19"
select select "number:25"
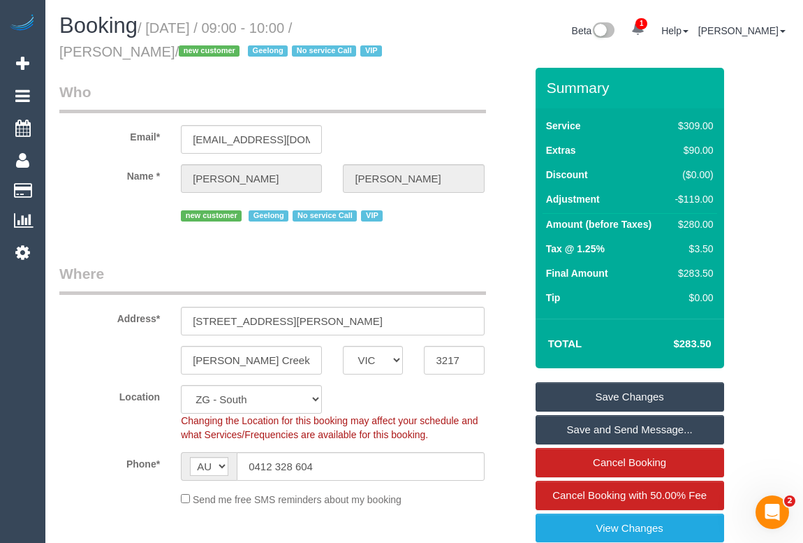
drag, startPoint x: 361, startPoint y: 27, endPoint x: 93, endPoint y: 52, distance: 269.3
click at [93, 52] on small "/ [DATE] / 09:00 - 10:00 / [PERSON_NAME] / new customer [GEOGRAPHIC_DATA] No se…" at bounding box center [222, 39] width 327 height 39
copy small "[PERSON_NAME]"
drag, startPoint x: 445, startPoint y: 56, endPoint x: 415, endPoint y: 0, distance: 63.4
click at [444, 55] on div "Booking / [DATE] / 09:00 - 10:00 / [PERSON_NAME] / new customer [GEOGRAPHIC_DAT…" at bounding box center [424, 41] width 751 height 54
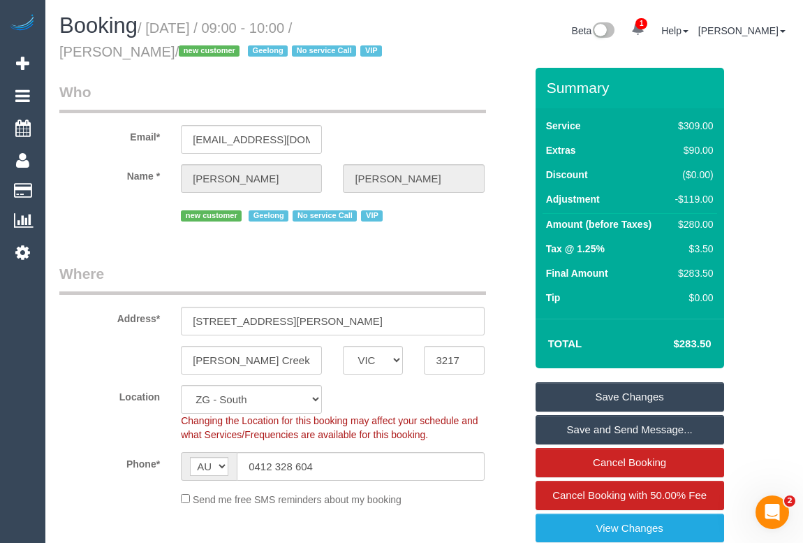
drag, startPoint x: 397, startPoint y: 76, endPoint x: 374, endPoint y: 233, distance: 158.9
